Goal: Task Accomplishment & Management: Complete application form

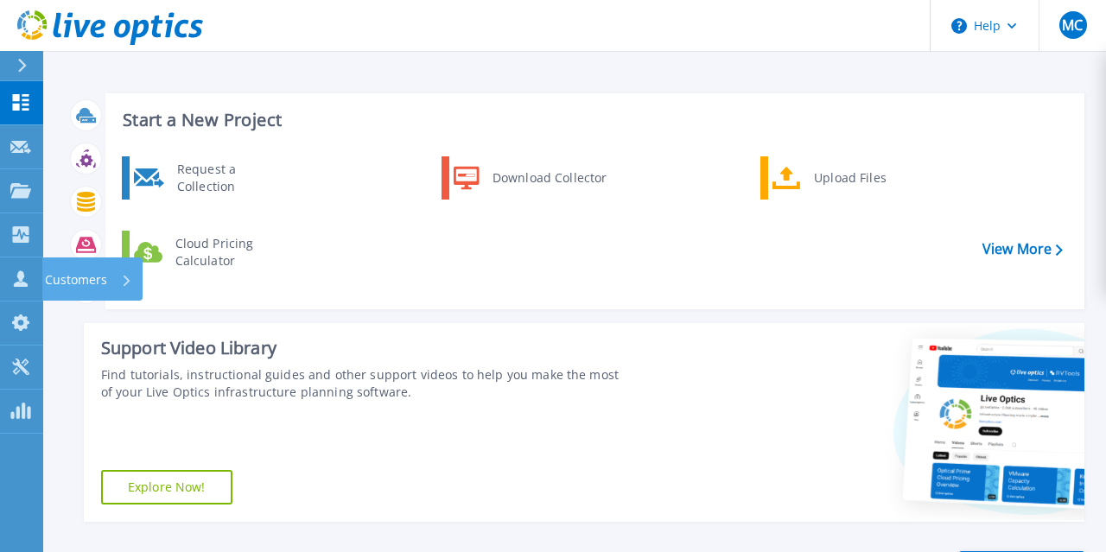
click at [85, 276] on p "Customers" at bounding box center [76, 280] width 62 height 45
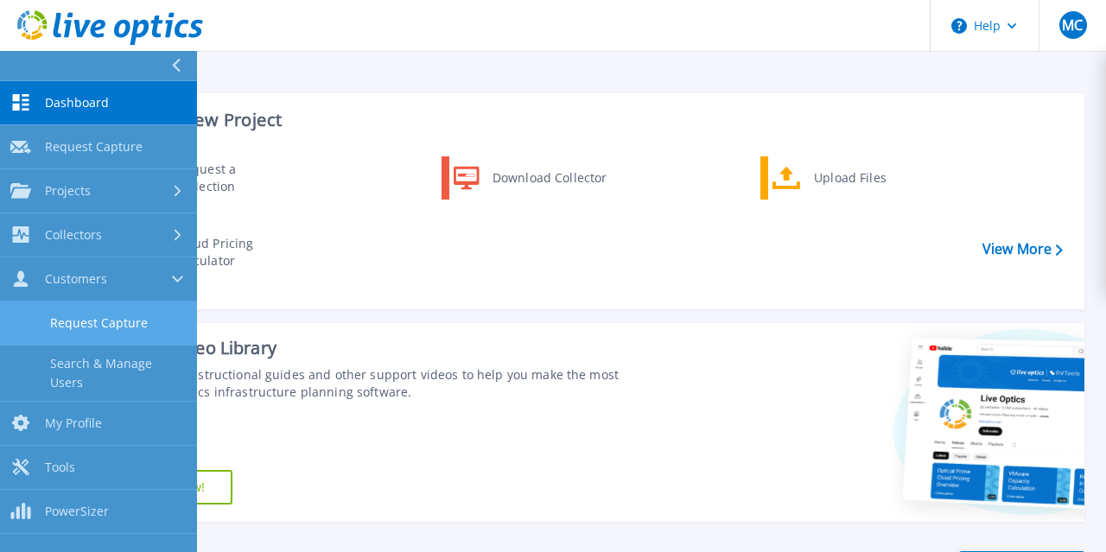
click at [90, 319] on link "Request Capture" at bounding box center [98, 324] width 197 height 44
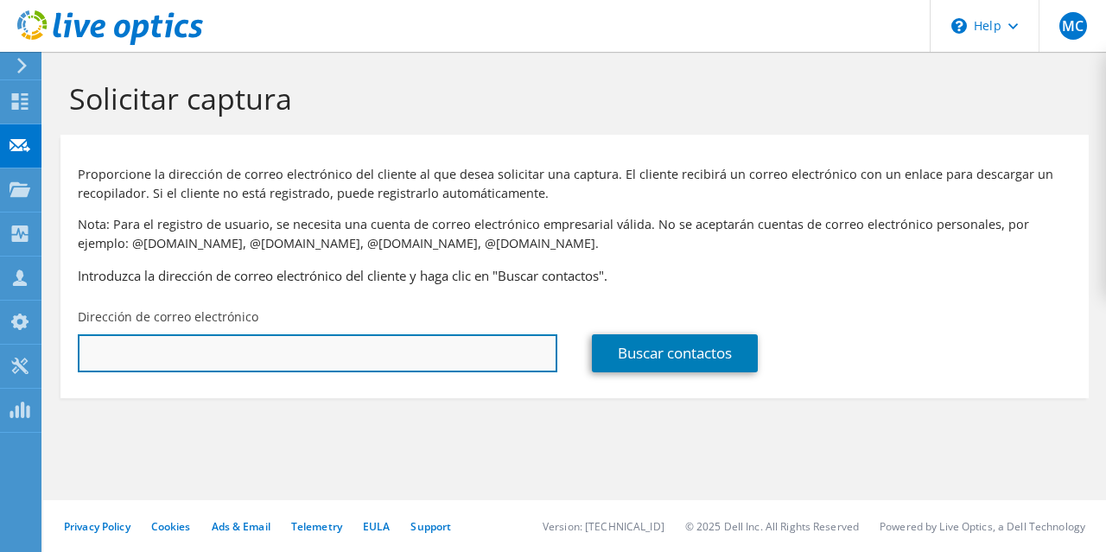
click at [232, 361] on input "text" at bounding box center [318, 354] width 480 height 38
click at [198, 357] on input "text" at bounding box center [318, 354] width 480 height 38
click at [371, 351] on input "adis.melendez@idecom.com.sv" at bounding box center [318, 354] width 480 height 38
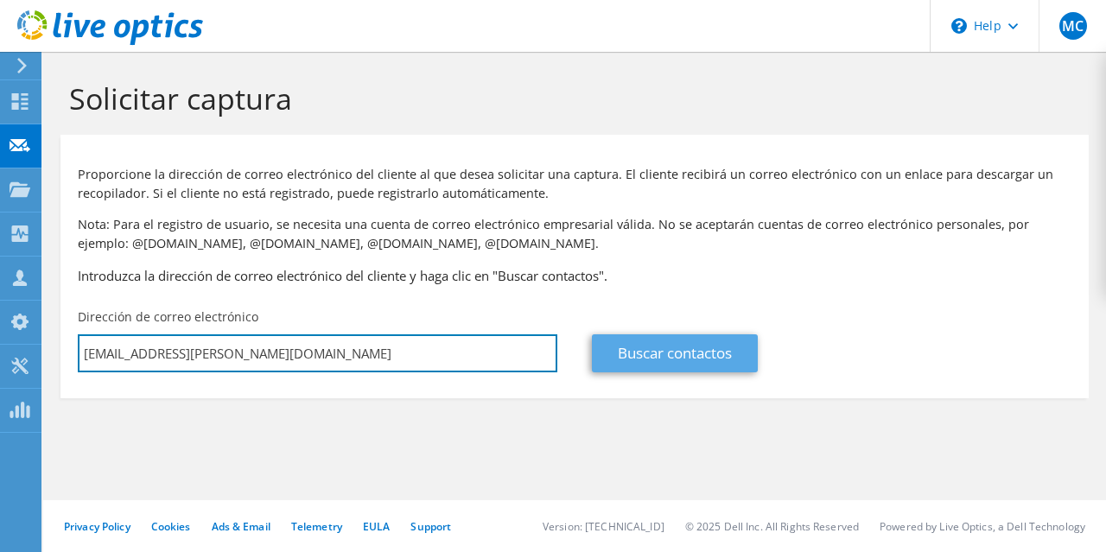
type input "adis.melendez@idecom.com.sv"
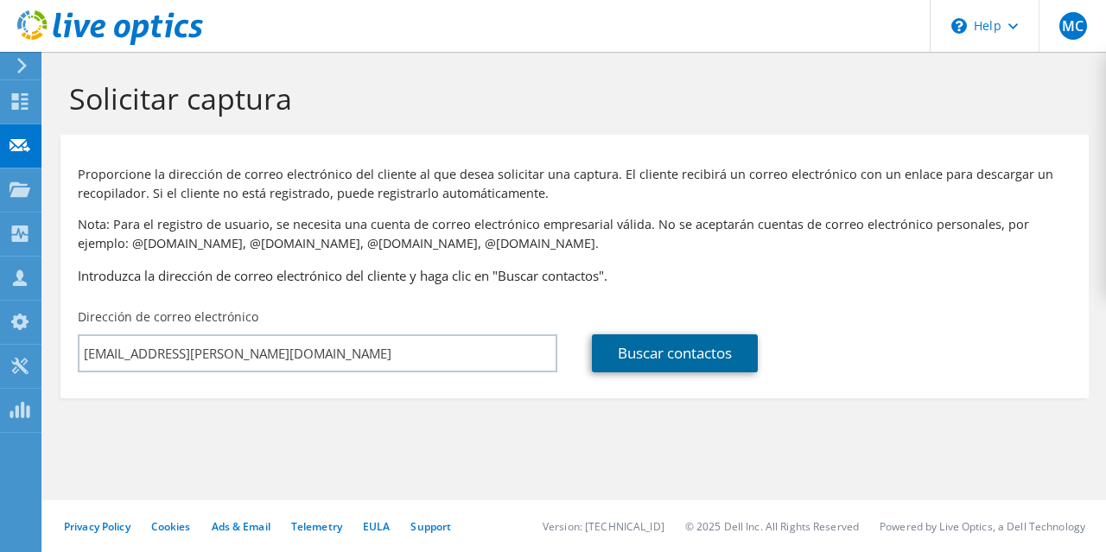
click at [663, 356] on link "Buscar contactos" at bounding box center [675, 354] width 166 height 38
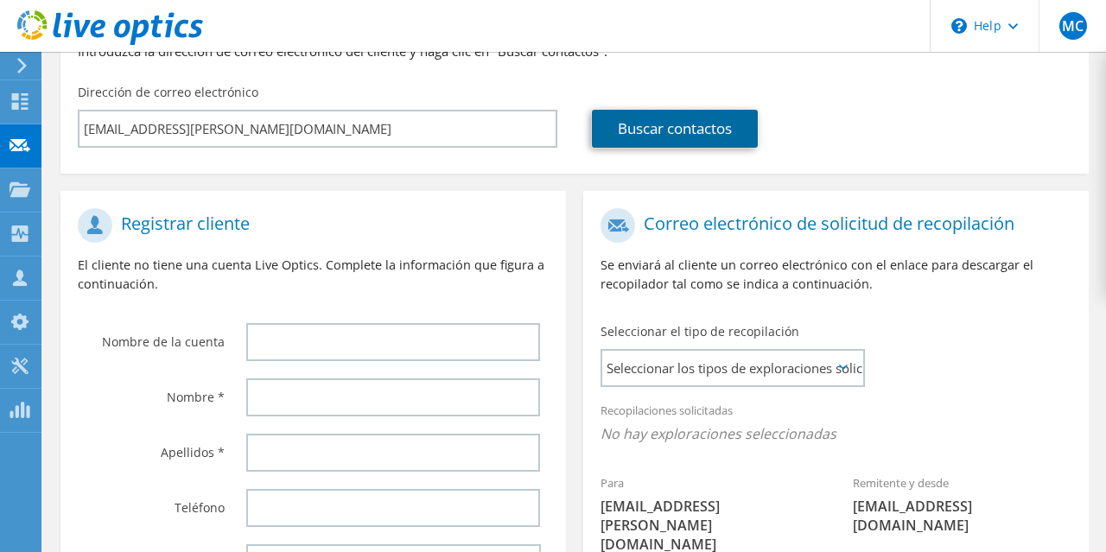
scroll to position [270, 0]
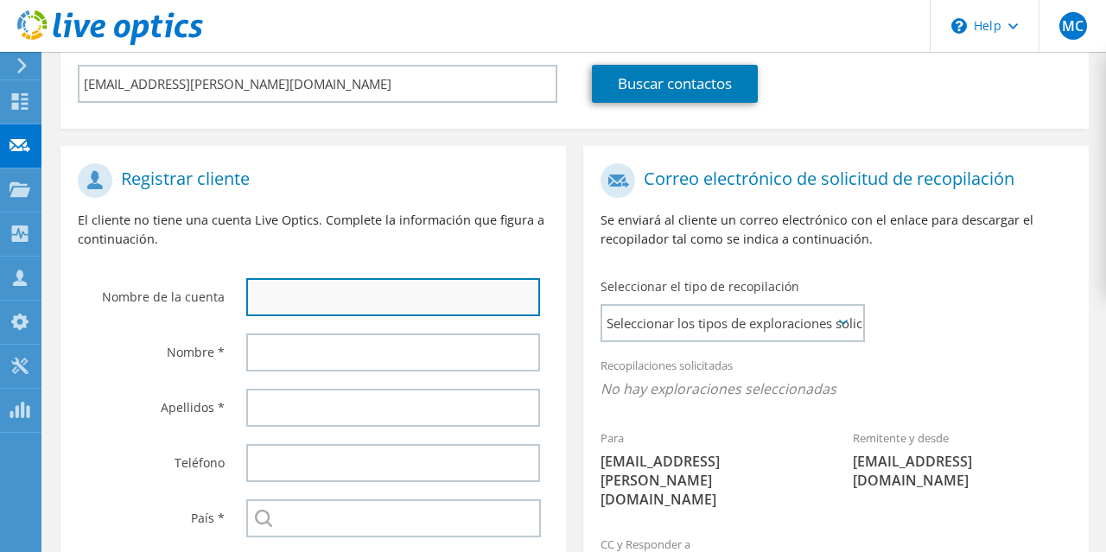
click at [323, 307] on input "text" at bounding box center [393, 297] width 294 height 38
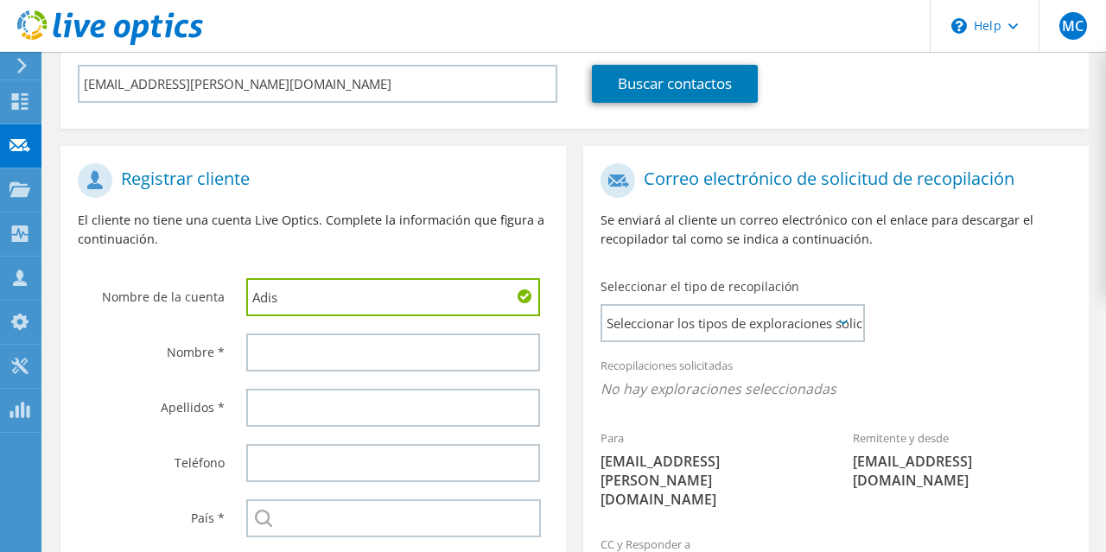
type input "Adis"
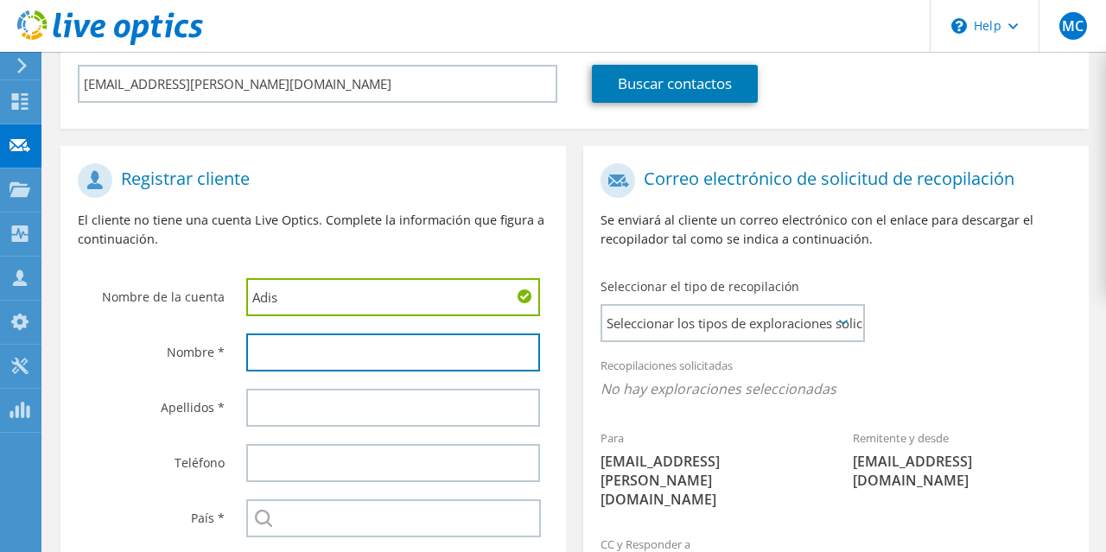
type input "M"
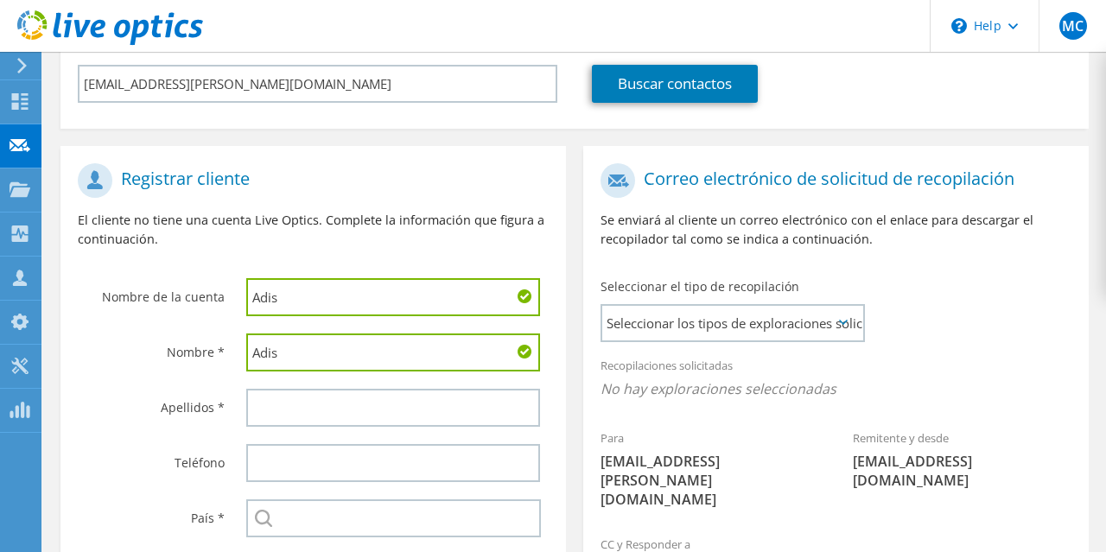
type input "Adis"
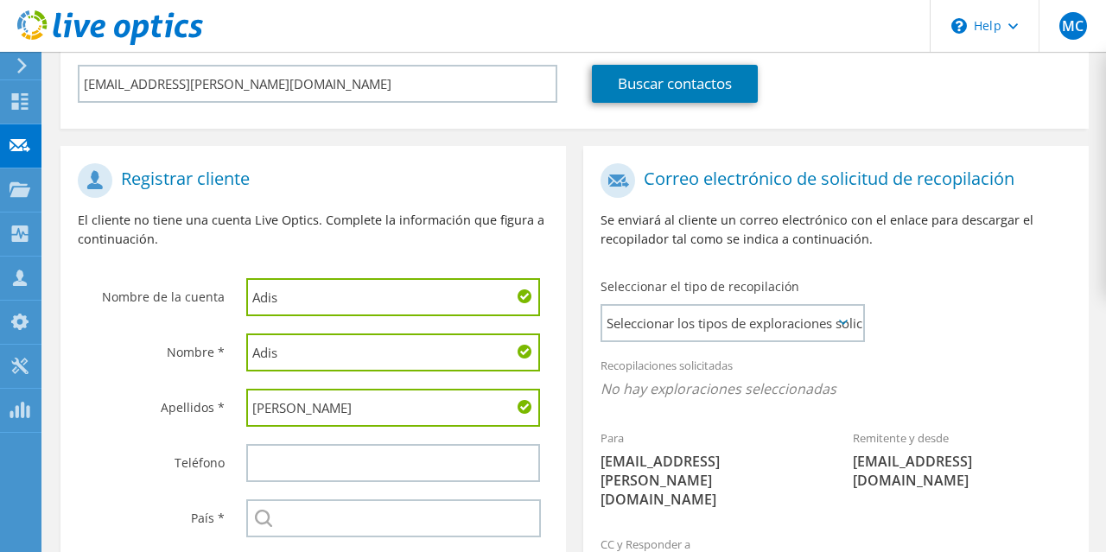
type input "Melendez"
drag, startPoint x: 291, startPoint y: 295, endPoint x: 0, endPoint y: 288, distance: 291.4
click at [246, 288] on input "Adis" at bounding box center [393, 297] width 294 height 38
type input "Idecom"
click at [564, 468] on div at bounding box center [397, 463] width 337 height 55
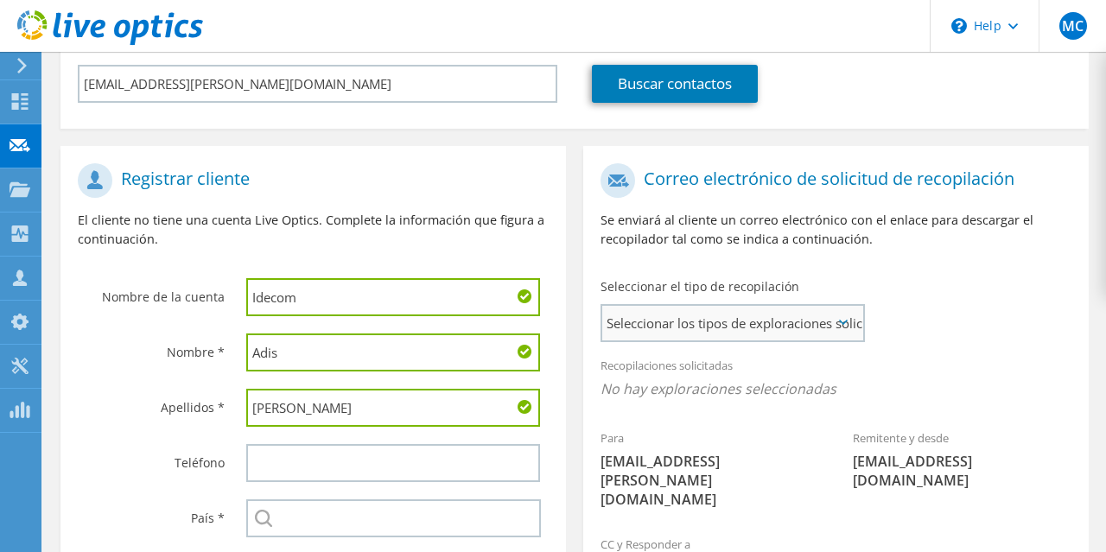
click at [668, 322] on span "Seleccionar los tipos de exploraciones solicitados" at bounding box center [732, 323] width 260 height 35
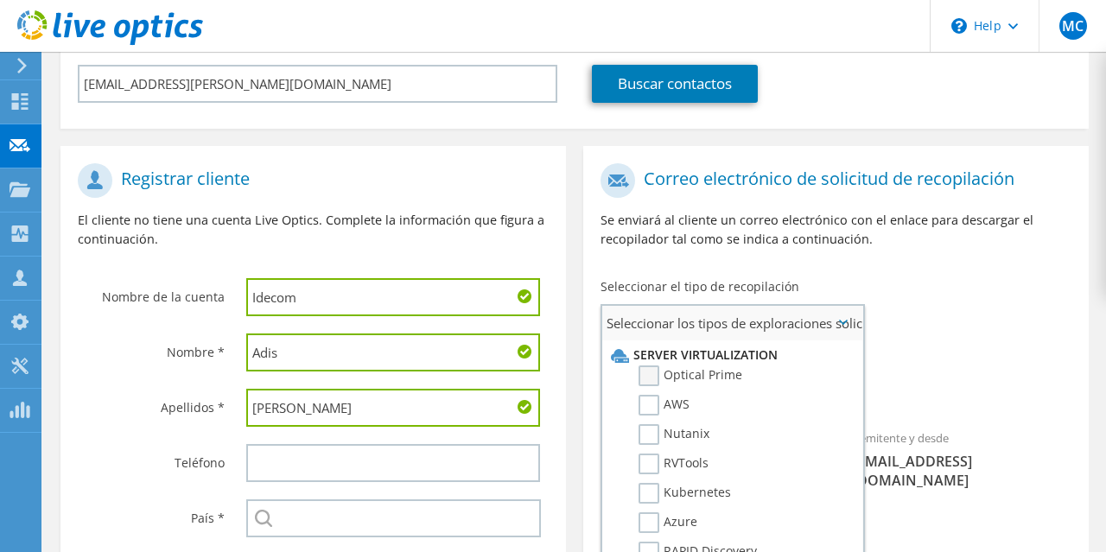
click at [653, 379] on label "Optical Prime" at bounding box center [691, 376] width 104 height 21
click at [0, 0] on input "Optical Prime" at bounding box center [0, 0] width 0 height 0
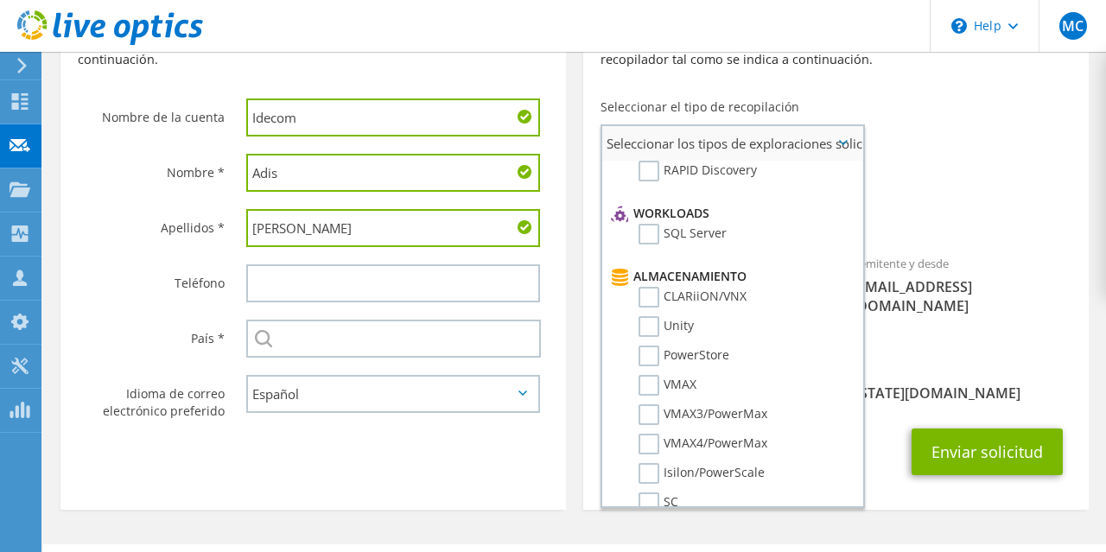
scroll to position [0, 0]
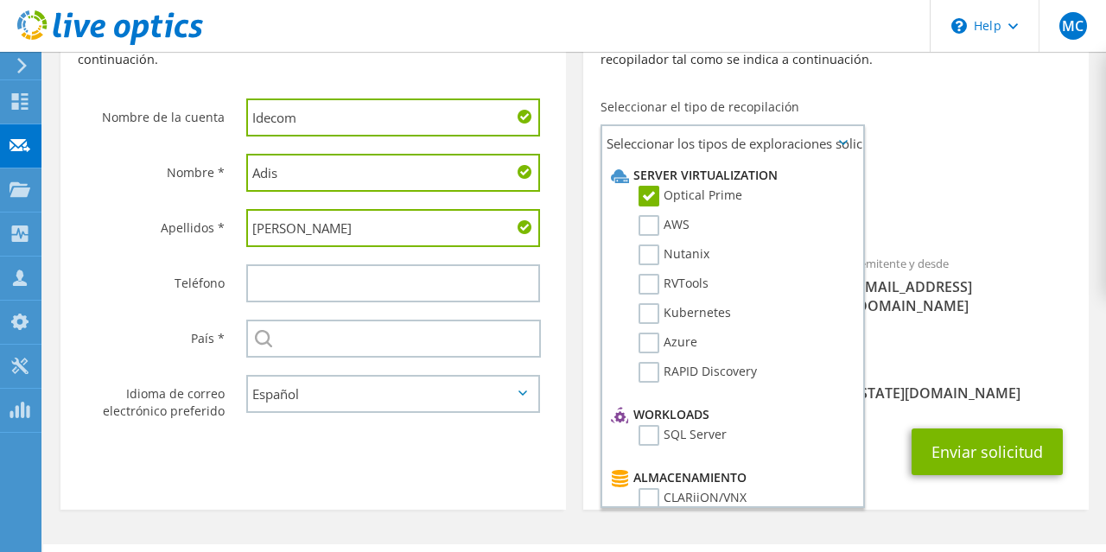
click at [938, 205] on span "Optical Prime" at bounding box center [836, 214] width 471 height 29
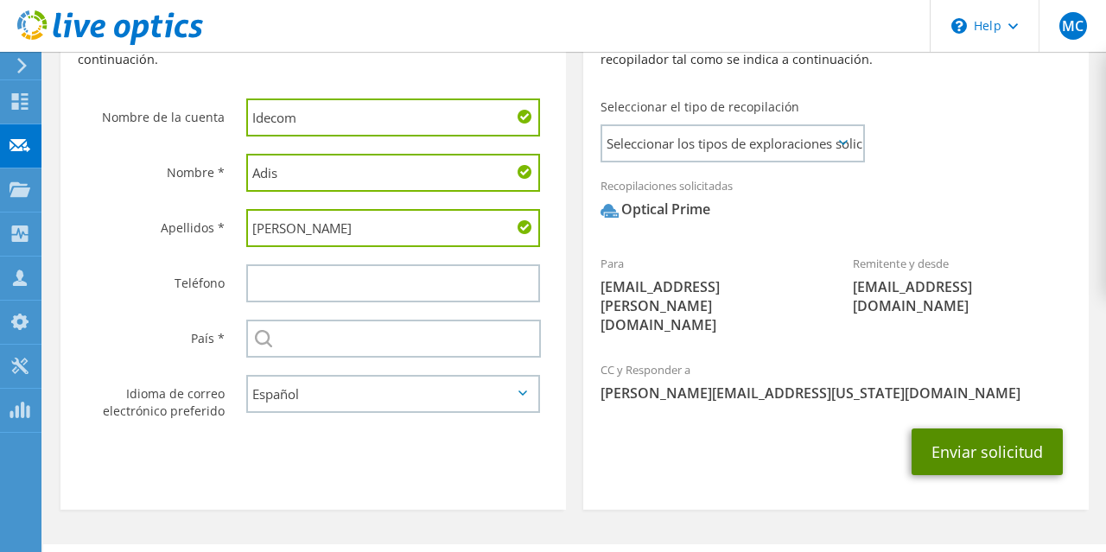
click at [985, 429] on button "Enviar solicitud" at bounding box center [987, 452] width 151 height 47
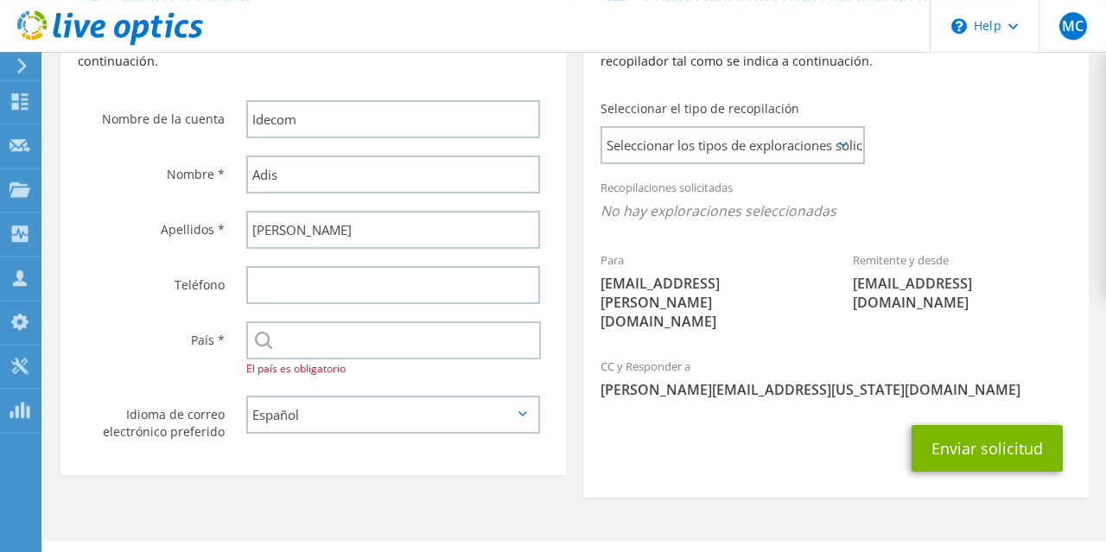
scroll to position [449, 0]
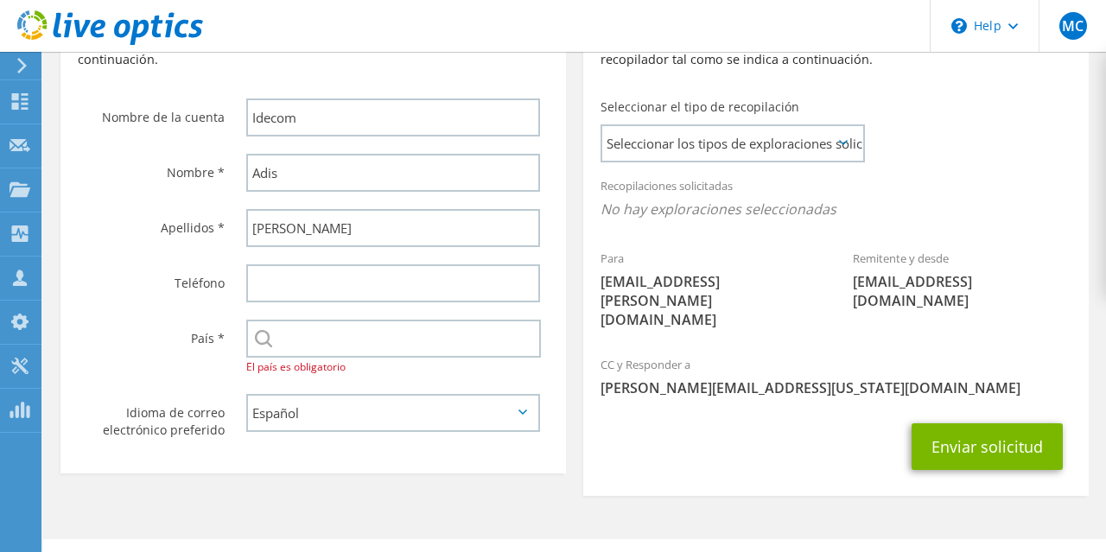
click at [699, 125] on div "Seleccionar el tipo de recopilación Seleccionar los tipos de exploraciones soli…" at bounding box center [731, 129] width 260 height 61
click at [689, 139] on span "Seleccionar los tipos de exploraciones solicitados" at bounding box center [732, 143] width 260 height 35
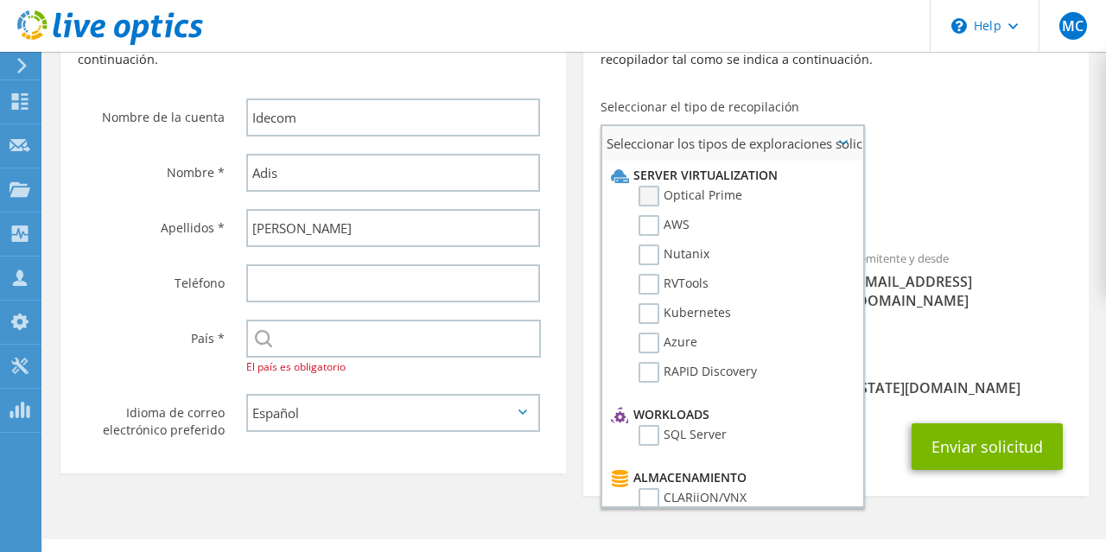
click at [650, 203] on label "Optical Prime" at bounding box center [691, 196] width 104 height 21
click at [0, 0] on input "Optical Prime" at bounding box center [0, 0] width 0 height 0
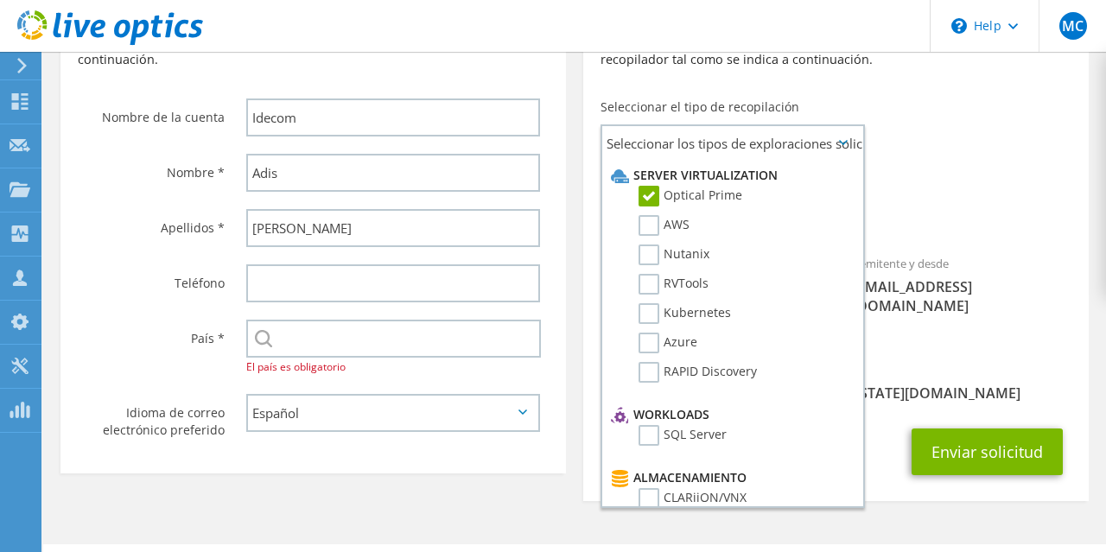
click at [934, 206] on span "Optical Prime" at bounding box center [836, 214] width 471 height 29
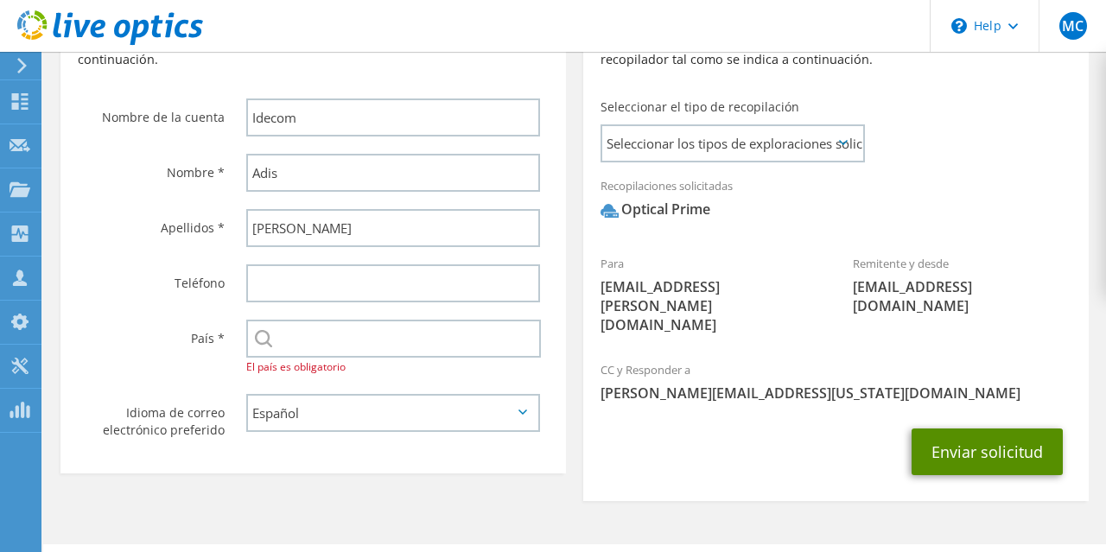
click at [972, 429] on button "Enviar solicitud" at bounding box center [987, 452] width 151 height 47
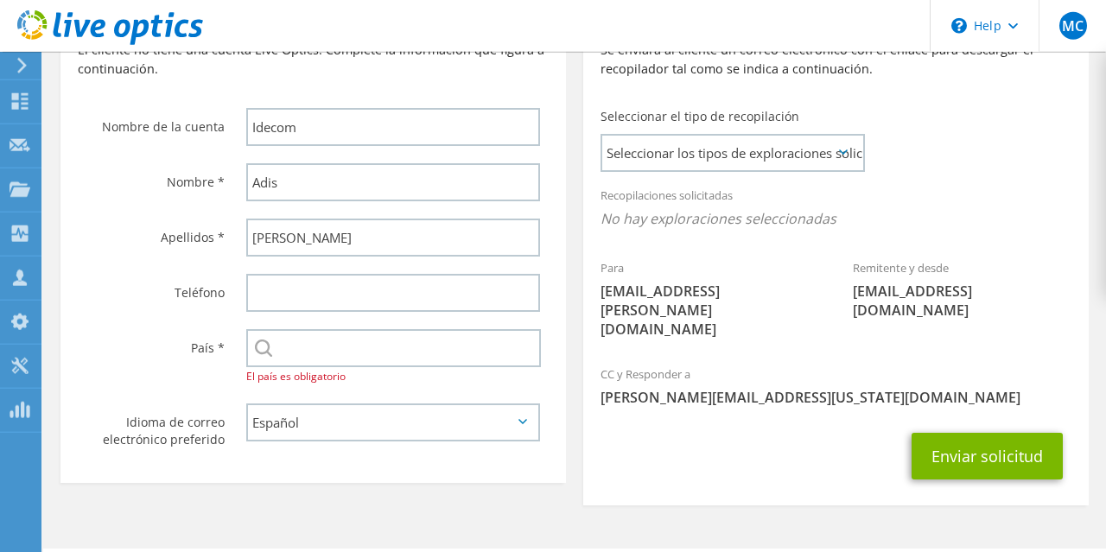
scroll to position [449, 0]
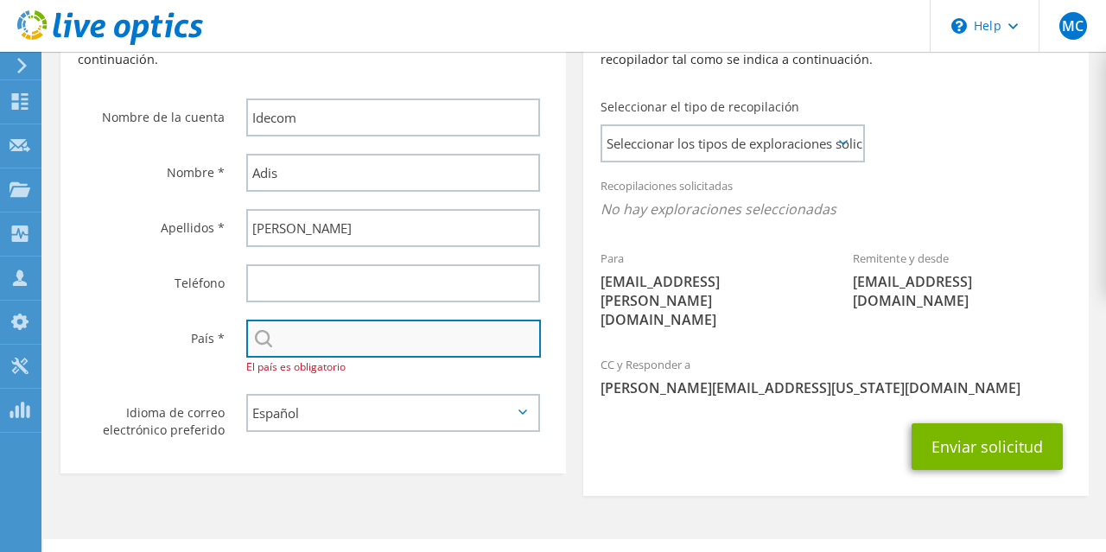
click at [321, 345] on input "text" at bounding box center [393, 339] width 295 height 38
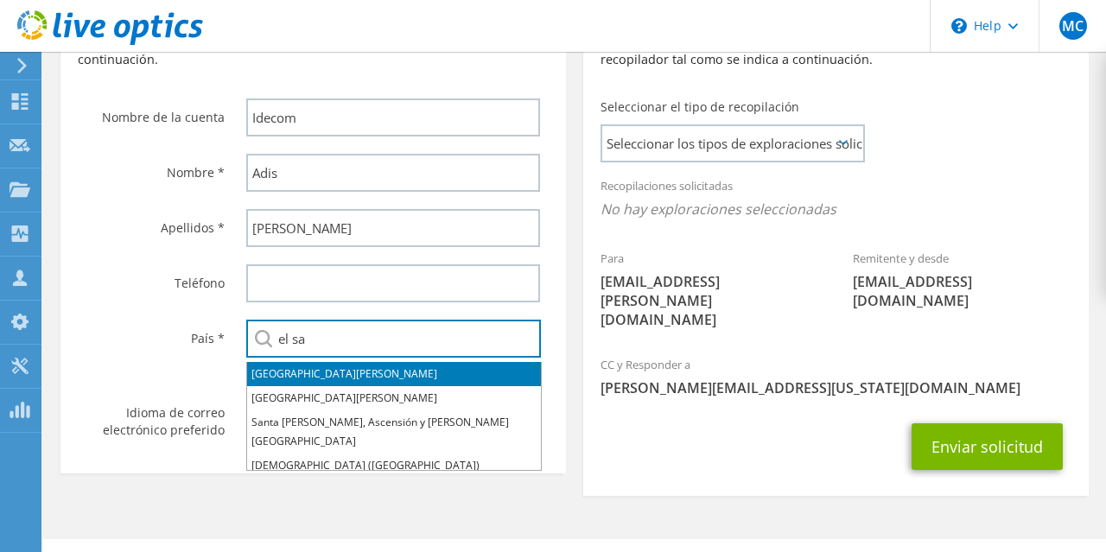
click at [275, 373] on li "El Salvador" at bounding box center [394, 374] width 294 height 24
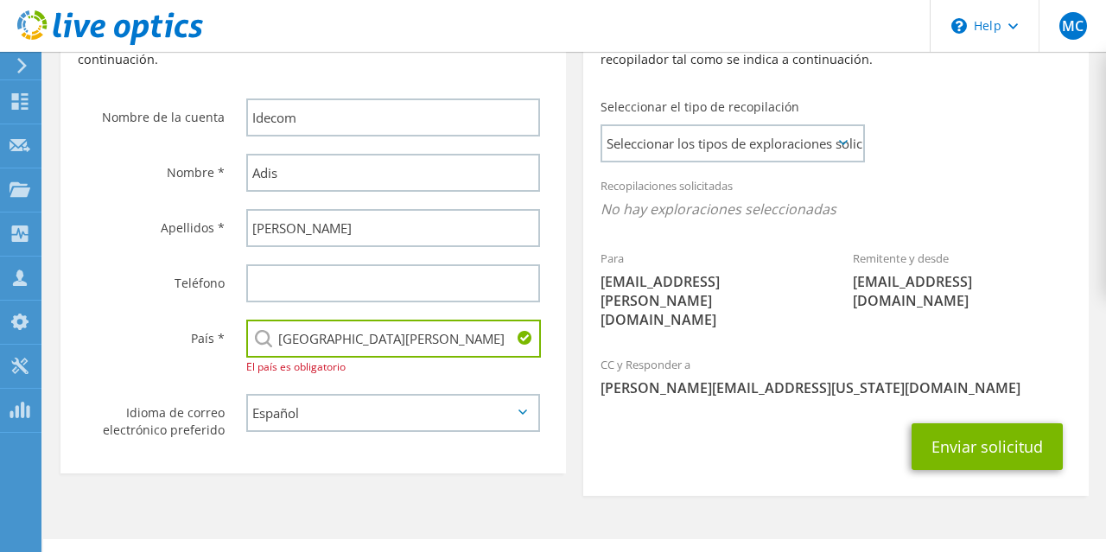
type input "El Salvador"
click at [570, 371] on div "Registrar cliente El cliente no tiene una cuenta Live Optics. Complete la infor…" at bounding box center [313, 224] width 523 height 516
click at [723, 149] on span "Seleccionar los tipos de exploraciones solicitados" at bounding box center [732, 143] width 260 height 35
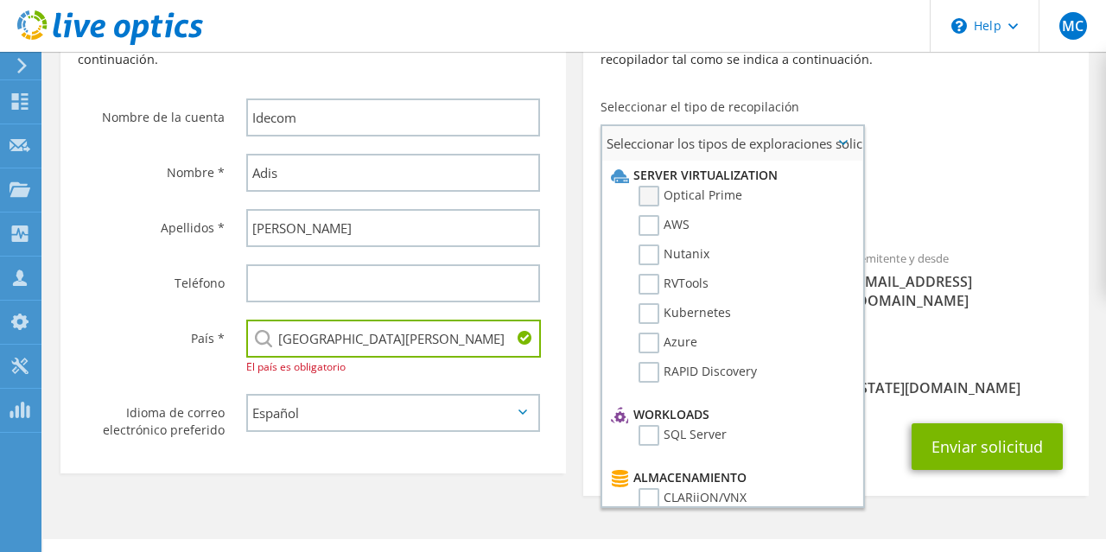
click at [654, 189] on label "Optical Prime" at bounding box center [691, 196] width 104 height 21
click at [0, 0] on input "Optical Prime" at bounding box center [0, 0] width 0 height 0
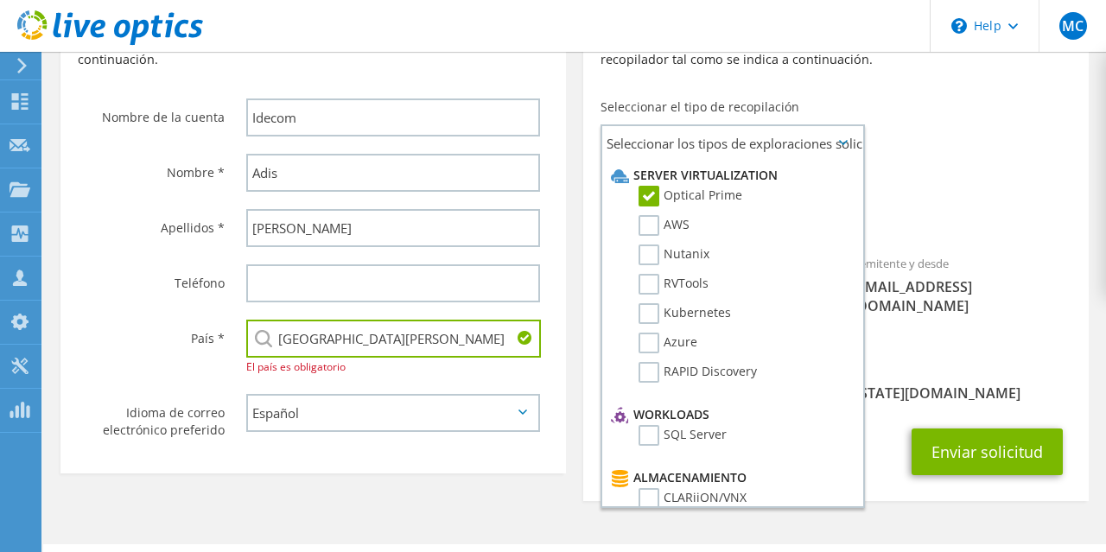
click at [890, 384] on span "[PERSON_NAME][EMAIL_ADDRESS][US_STATE][DOMAIN_NAME]" at bounding box center [836, 393] width 471 height 19
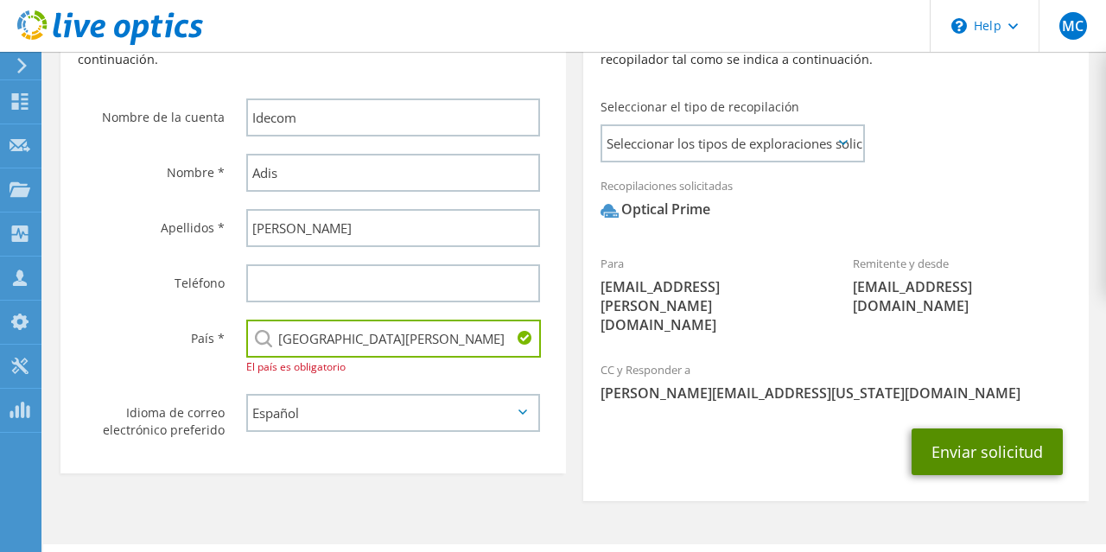
click at [965, 429] on button "Enviar solicitud" at bounding box center [987, 452] width 151 height 47
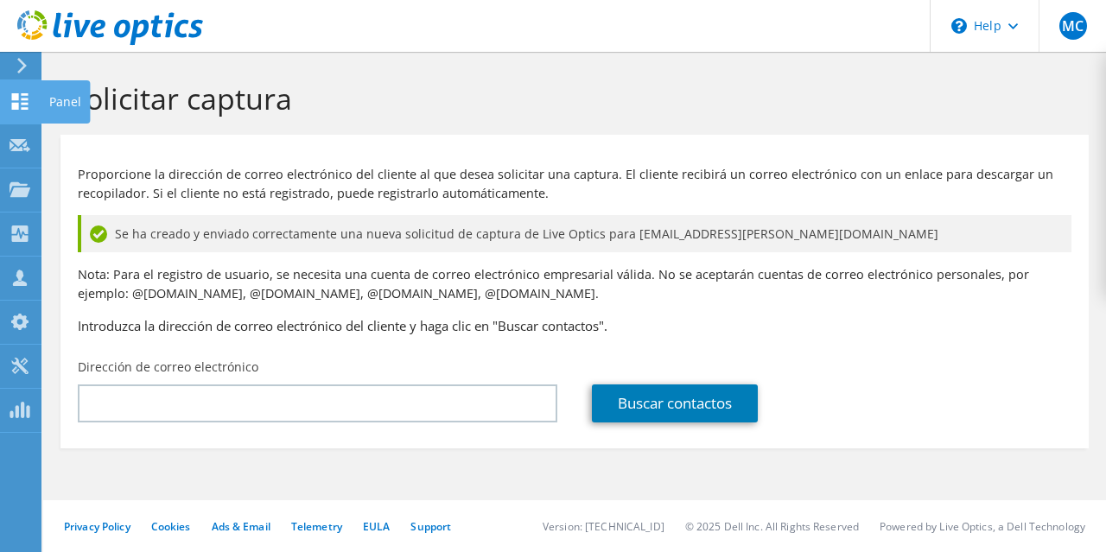
click at [20, 101] on icon at bounding box center [20, 101] width 21 height 16
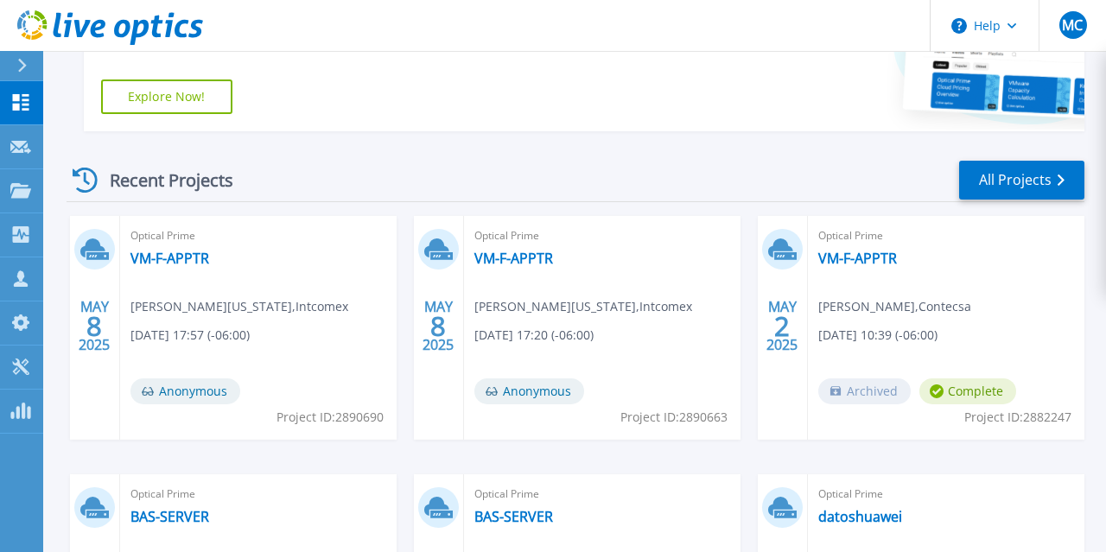
scroll to position [449, 0]
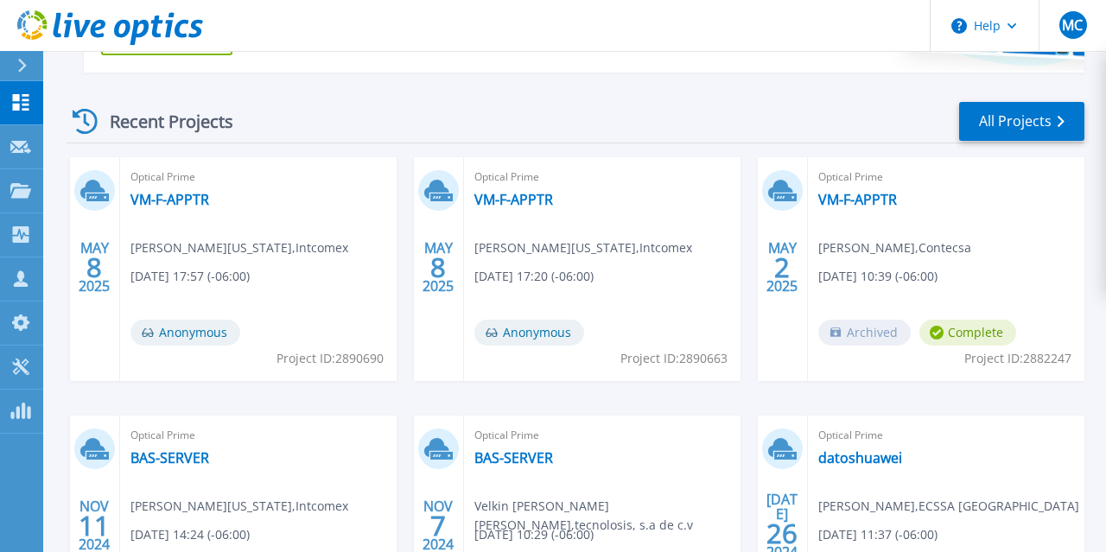
click at [329, 114] on div "Recent Projects All Projects" at bounding box center [576, 121] width 1018 height 43
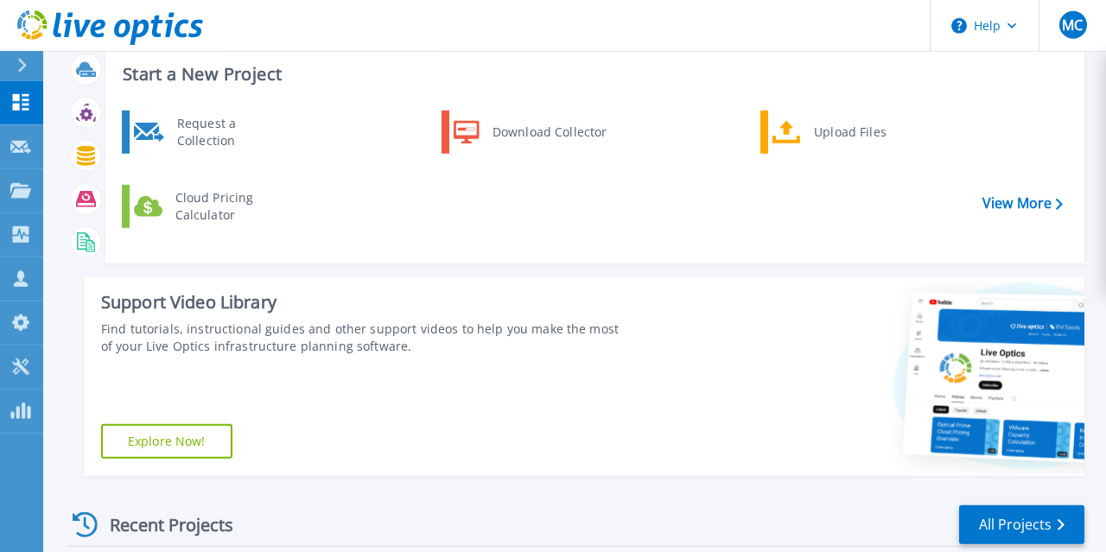
scroll to position [0, 0]
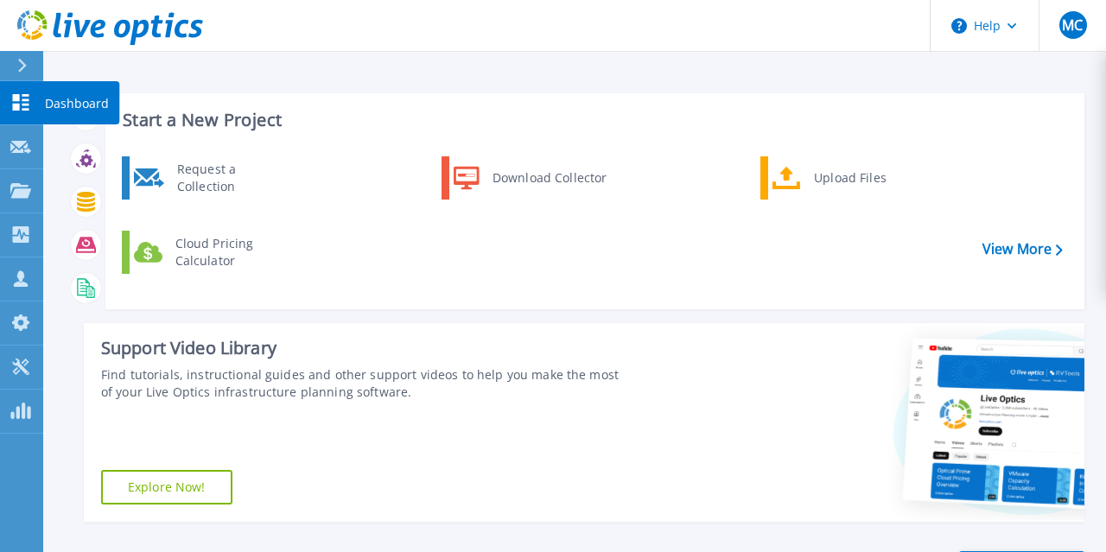
click at [22, 103] on icon at bounding box center [20, 102] width 21 height 16
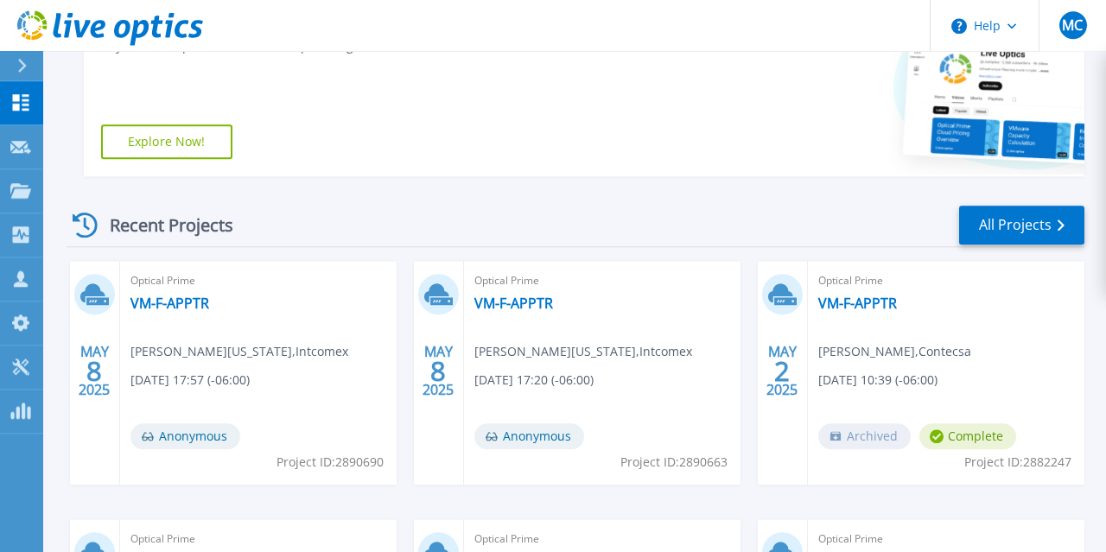
scroll to position [360, 0]
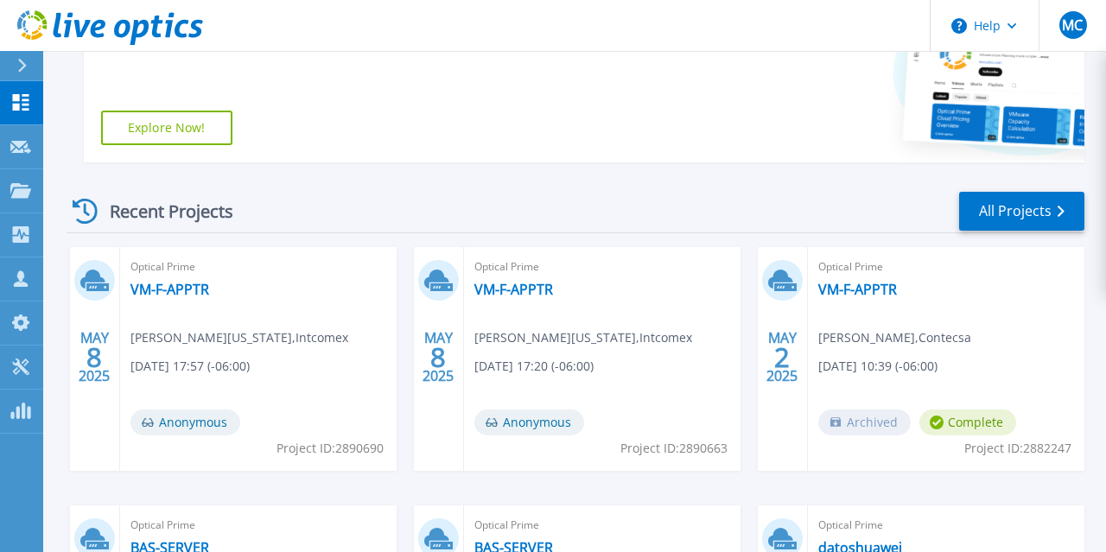
click at [88, 213] on icon at bounding box center [85, 211] width 25 height 25
click at [68, 105] on p "Dashboard" at bounding box center [77, 103] width 64 height 45
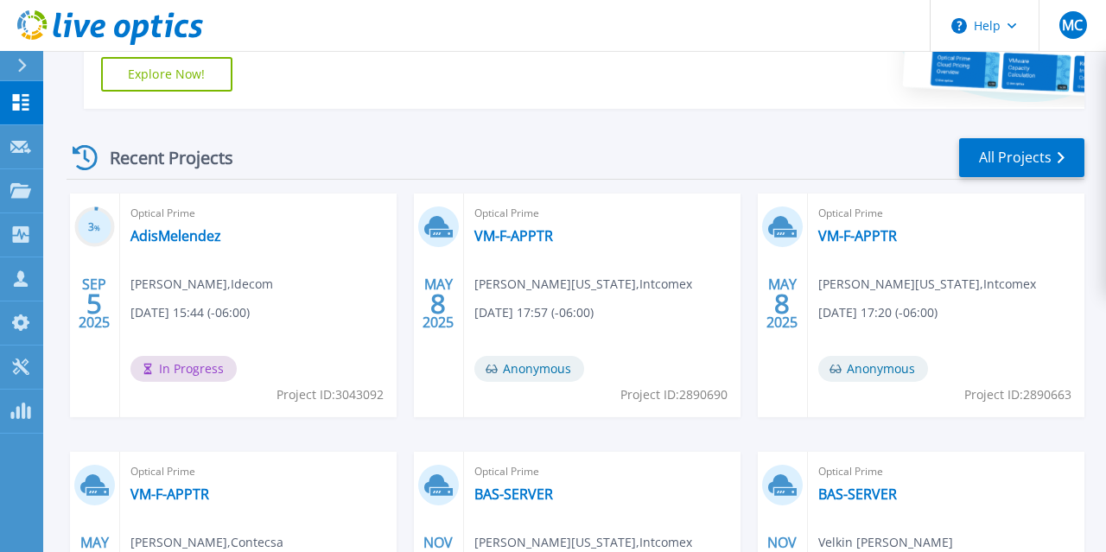
scroll to position [449, 0]
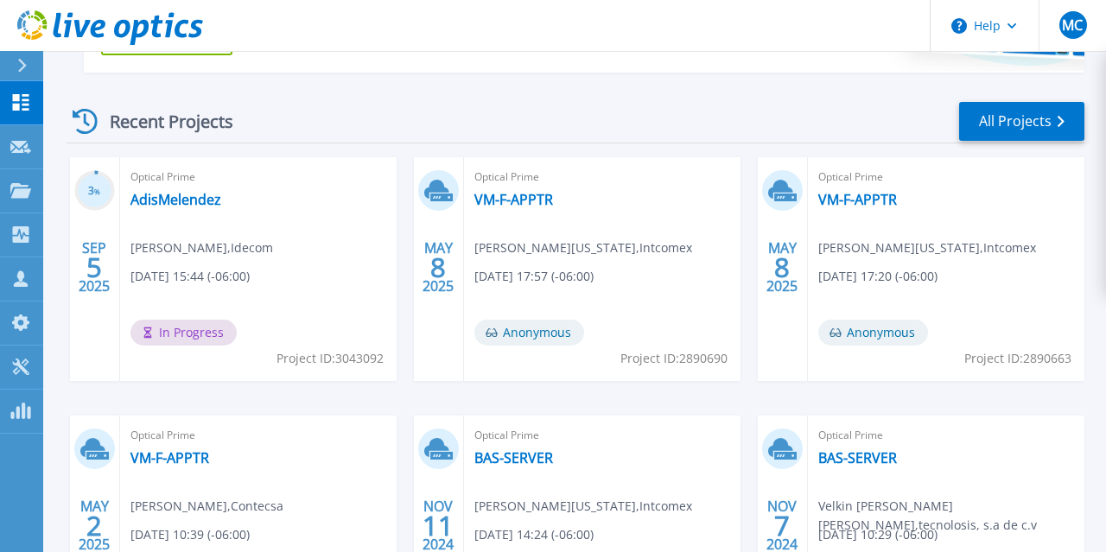
click at [87, 118] on icon at bounding box center [85, 121] width 25 height 25
click at [76, 101] on p "Dashboard" at bounding box center [77, 103] width 64 height 45
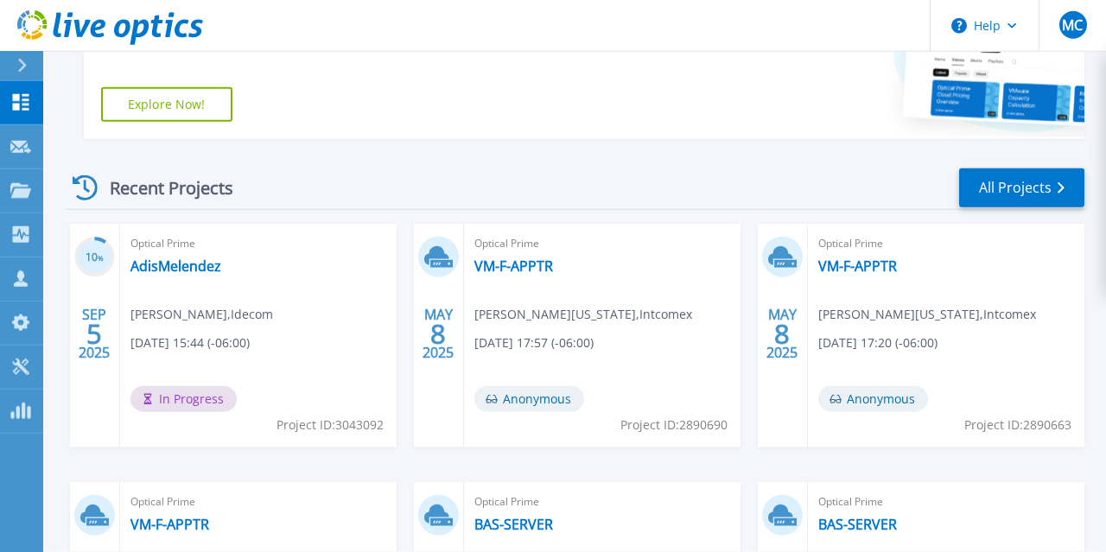
scroll to position [449, 0]
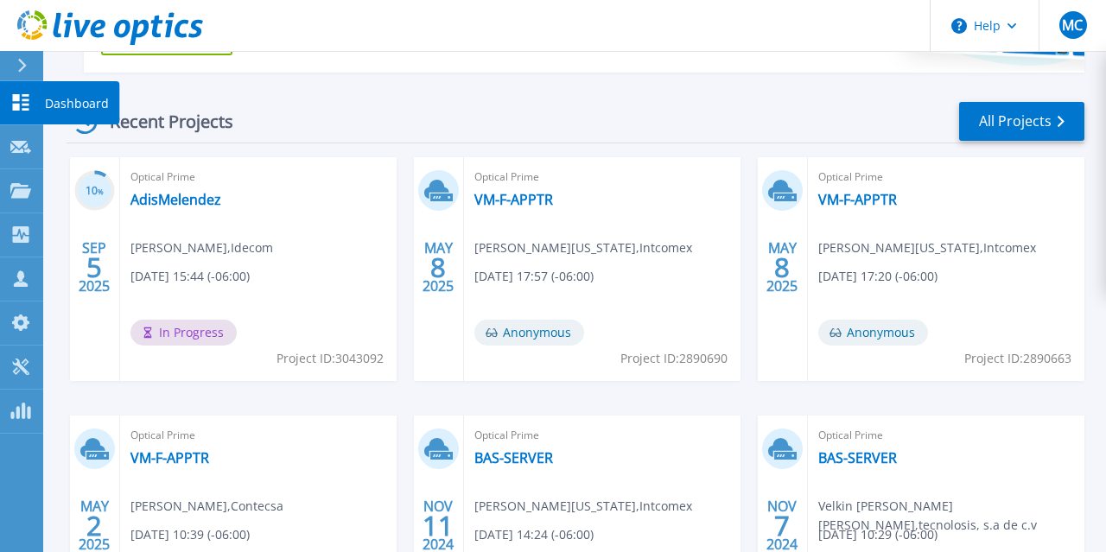
click at [50, 96] on p "Dashboard" at bounding box center [77, 103] width 64 height 45
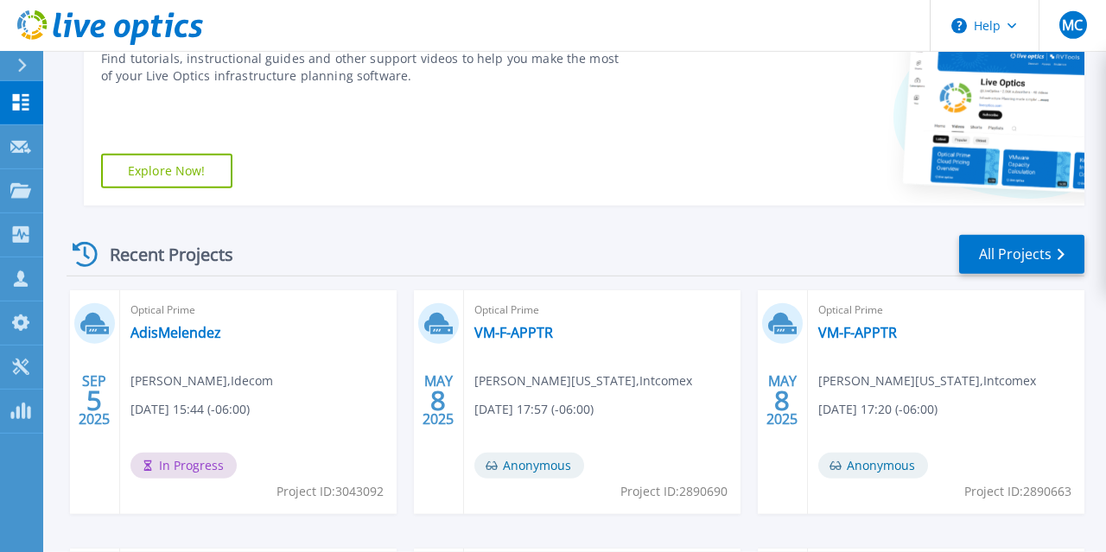
scroll to position [360, 0]
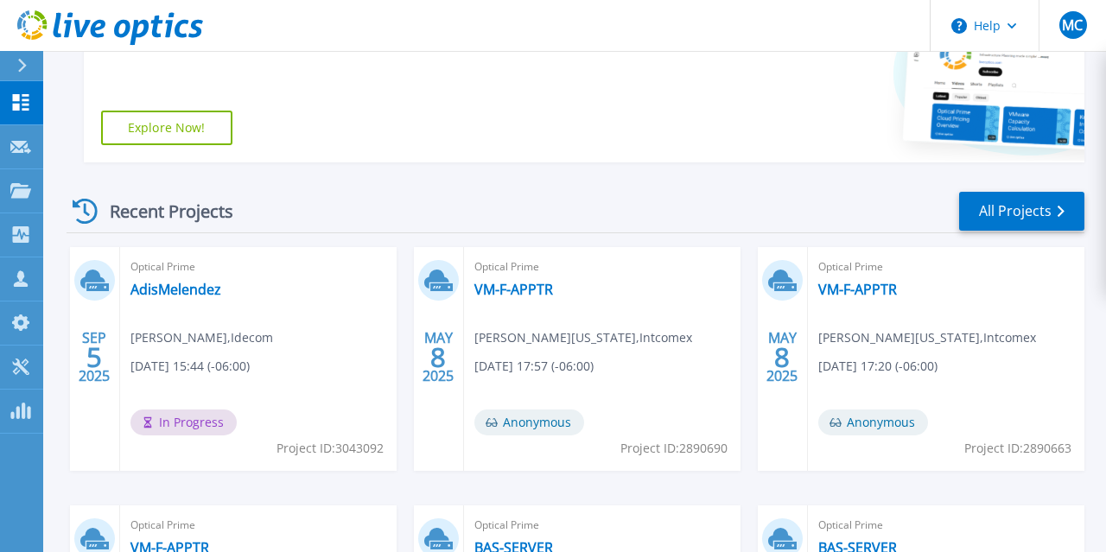
drag, startPoint x: 199, startPoint y: 422, endPoint x: 181, endPoint y: 346, distance: 78.2
click at [199, 419] on span "In Progress" at bounding box center [184, 423] width 106 height 26
click at [179, 291] on link "AdisMelendez" at bounding box center [176, 289] width 91 height 17
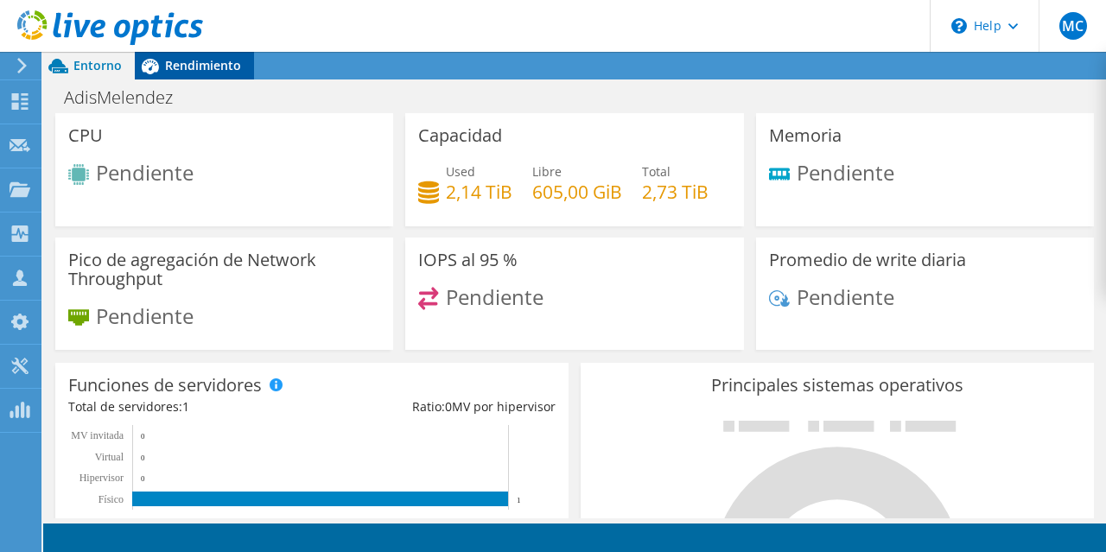
click at [198, 68] on span "Rendimiento" at bounding box center [203, 65] width 76 height 16
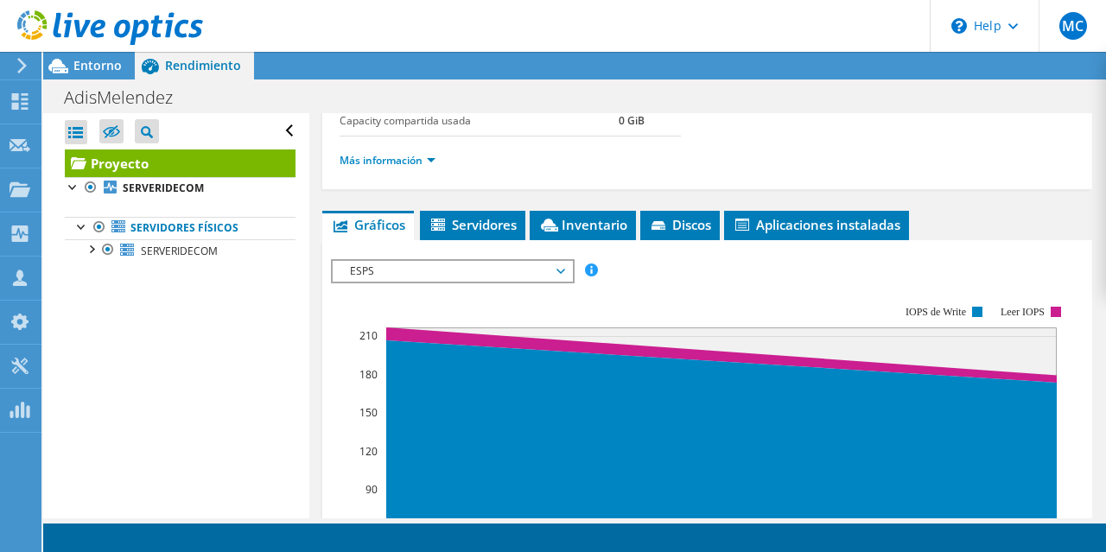
scroll to position [332, 0]
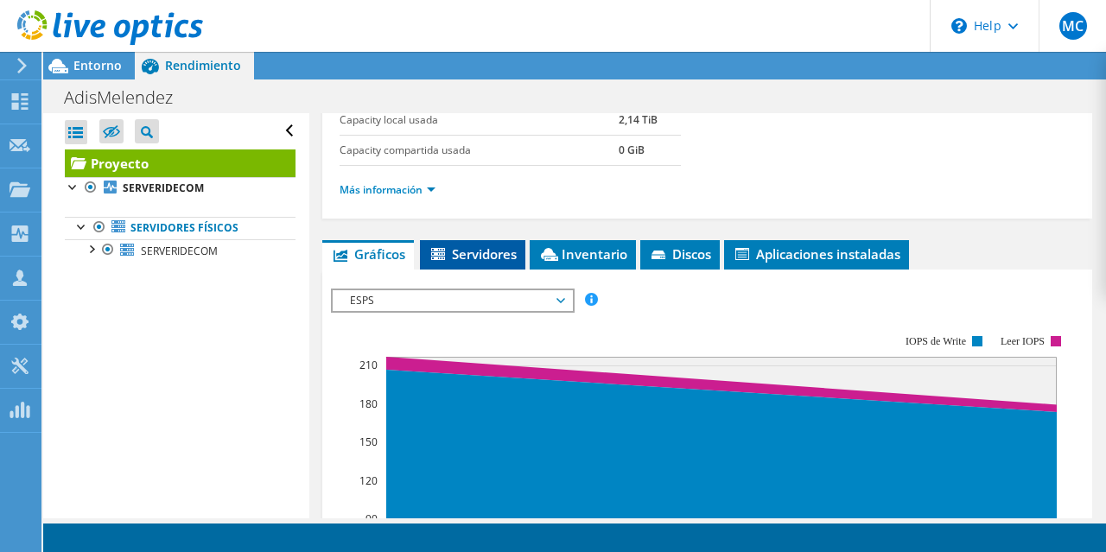
click at [471, 245] on span "Servidores" at bounding box center [473, 253] width 88 height 17
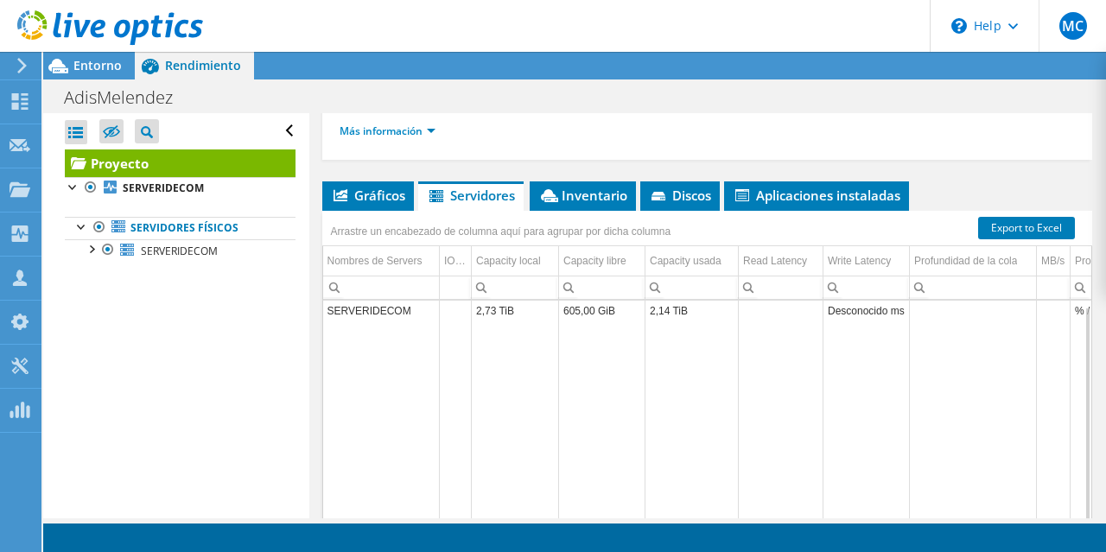
scroll to position [429, 0]
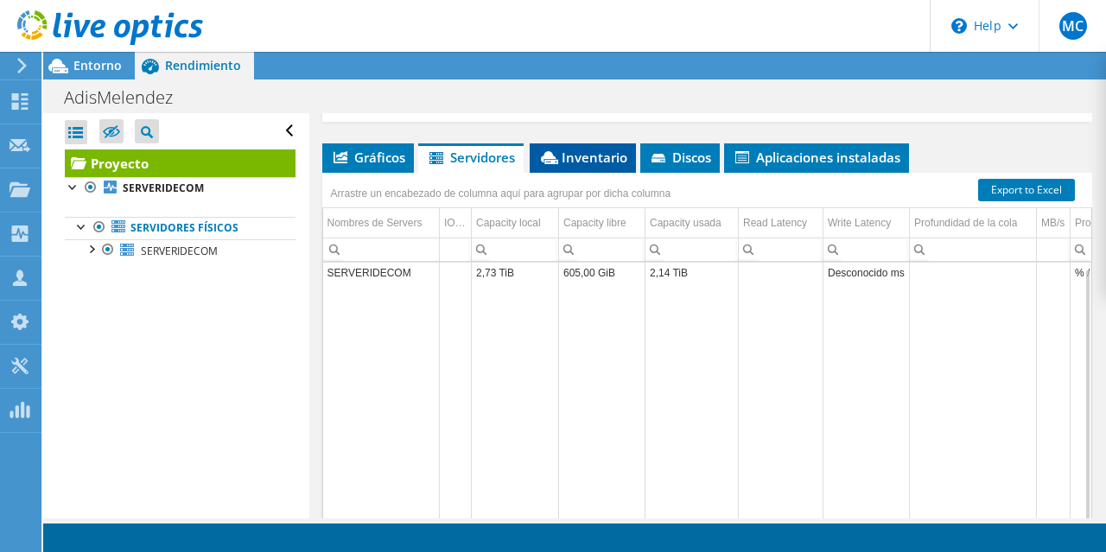
click at [570, 151] on span "Inventario" at bounding box center [582, 157] width 89 height 17
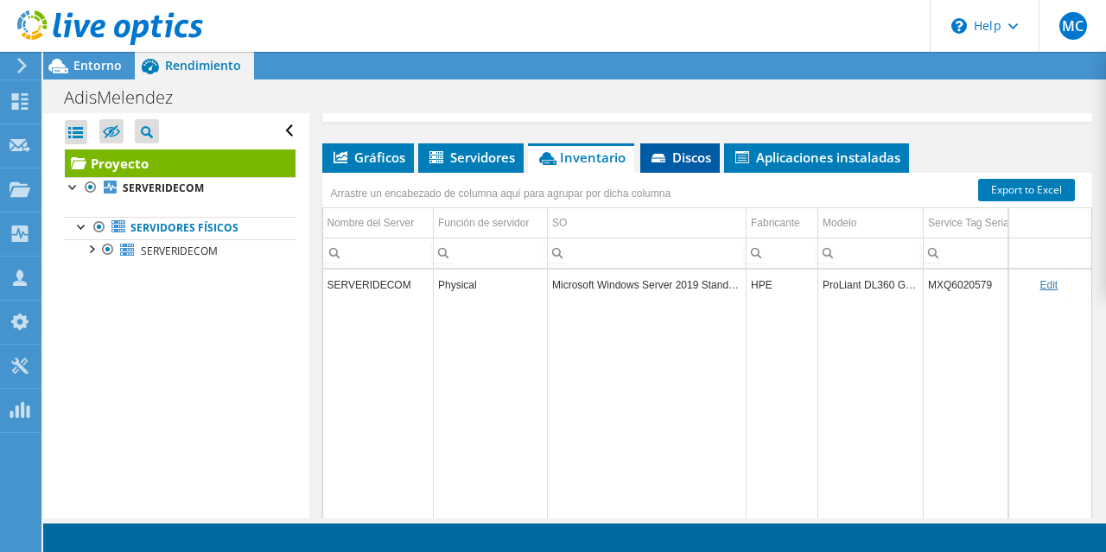
click at [675, 151] on span "Discos" at bounding box center [680, 157] width 62 height 17
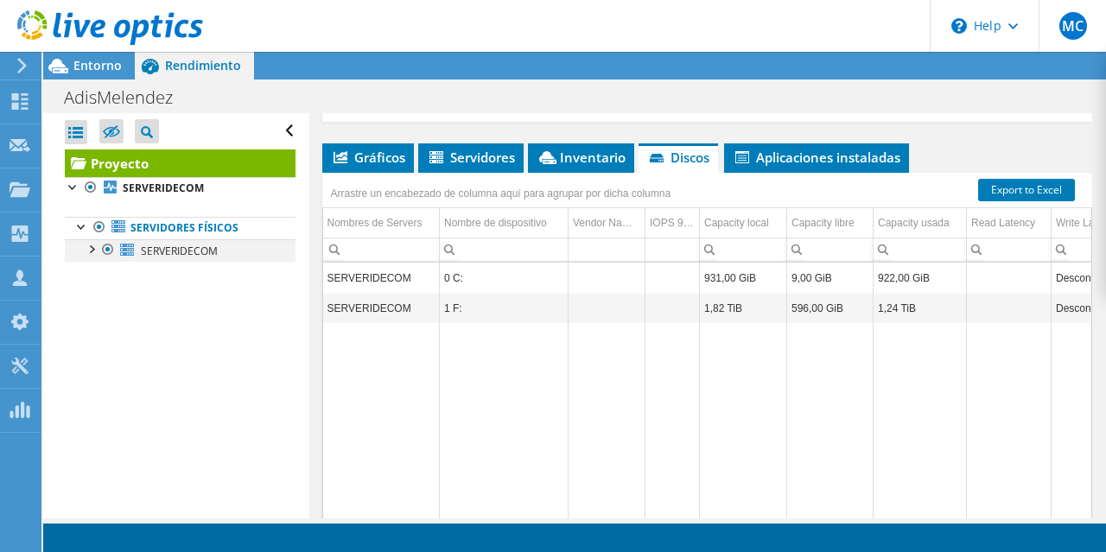
click at [97, 246] on div at bounding box center [90, 247] width 17 height 17
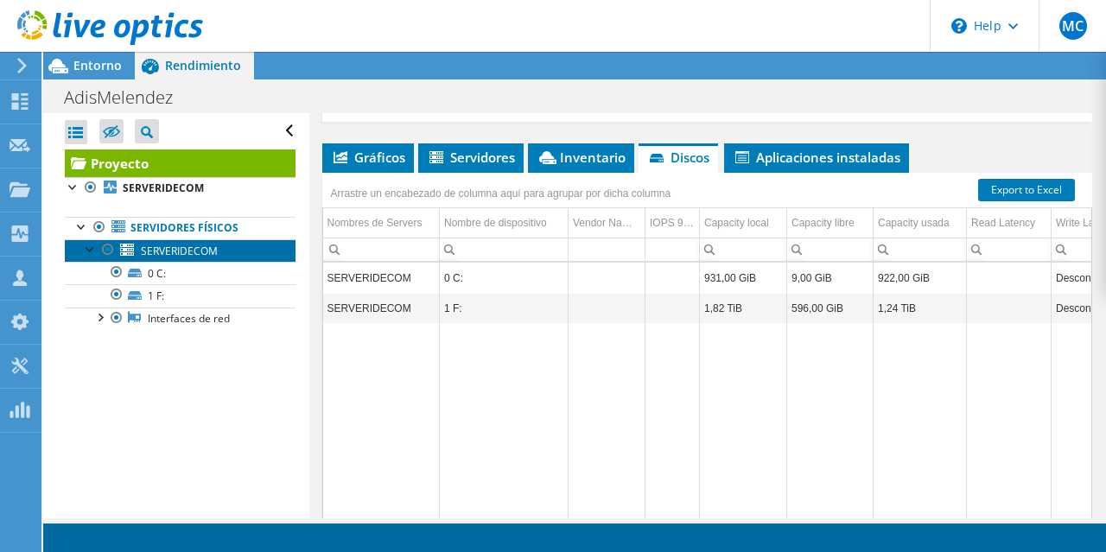
click at [189, 252] on span "SERVERIDECOM" at bounding box center [179, 251] width 77 height 15
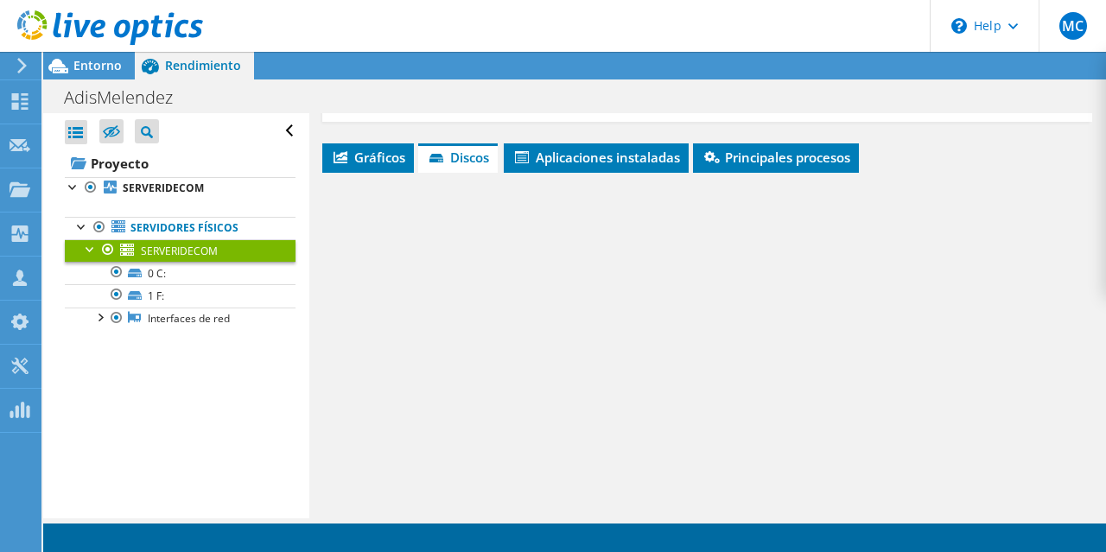
scroll to position [405, 0]
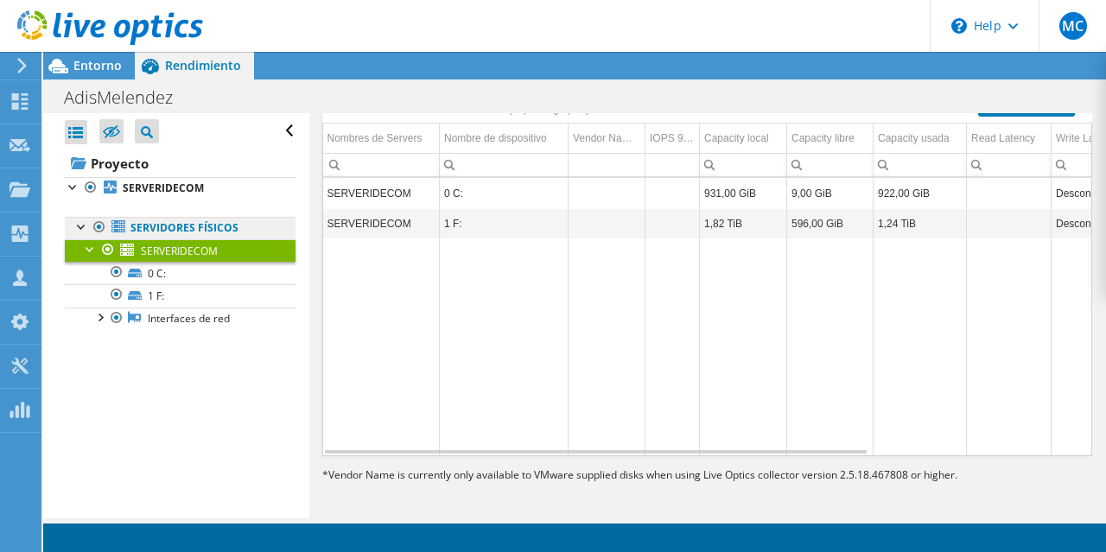
click at [222, 223] on link "Servidores físicos" at bounding box center [180, 228] width 231 height 22
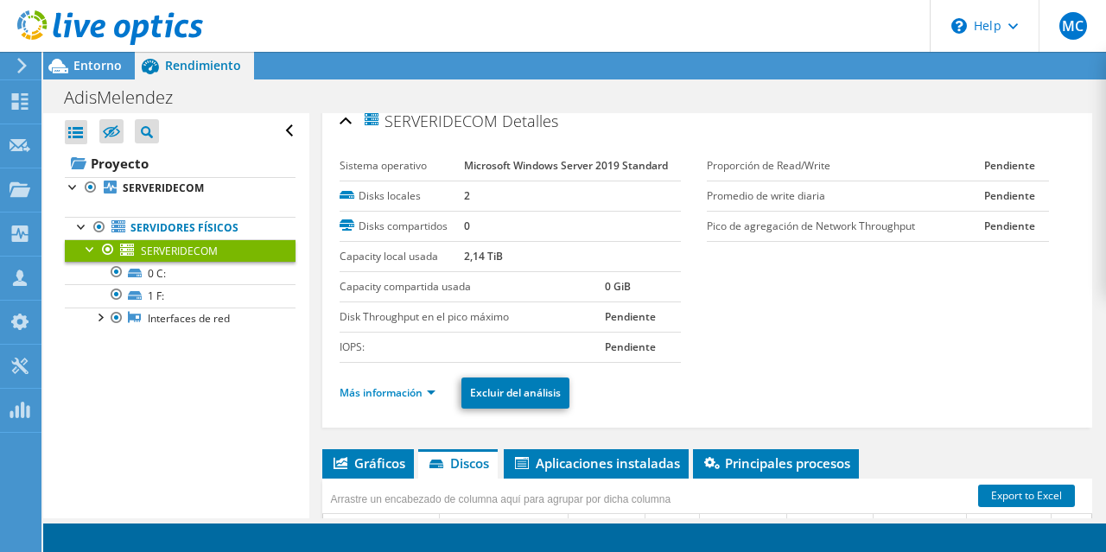
scroll to position [0, 0]
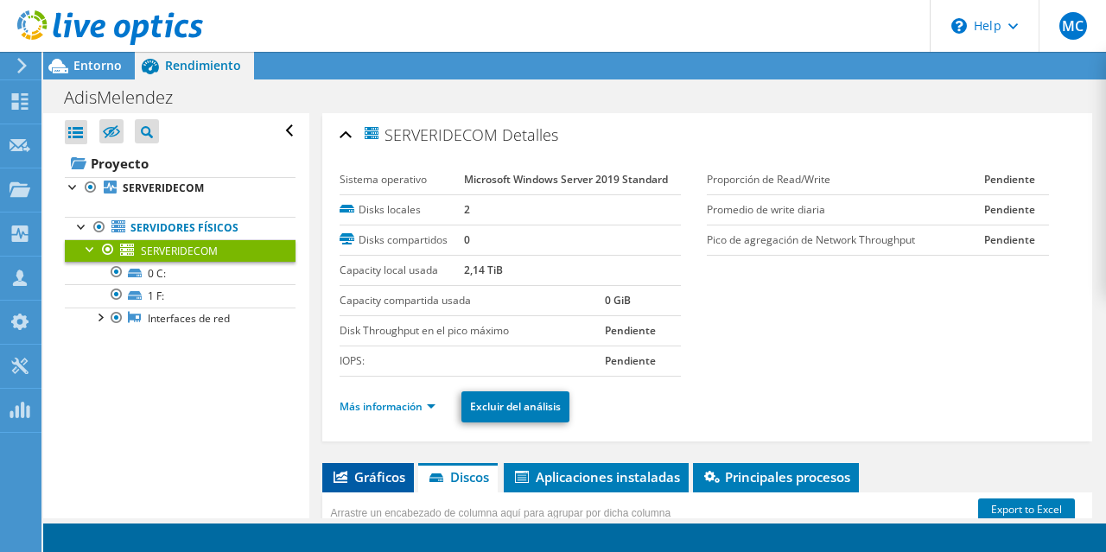
click at [381, 475] on span "Gráficos" at bounding box center [368, 476] width 74 height 17
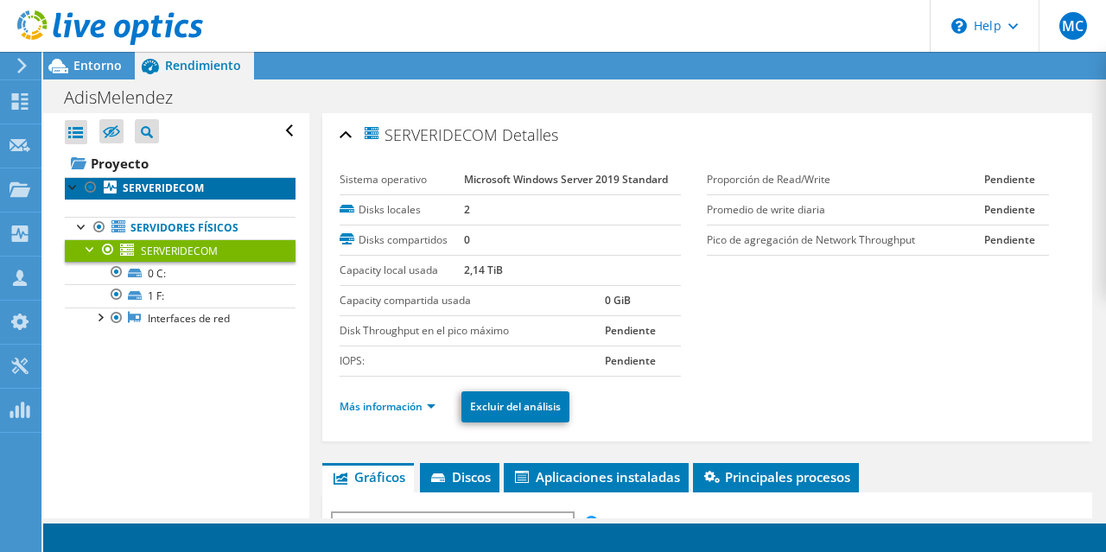
click at [181, 194] on link "SERVERIDECOM" at bounding box center [180, 188] width 231 height 22
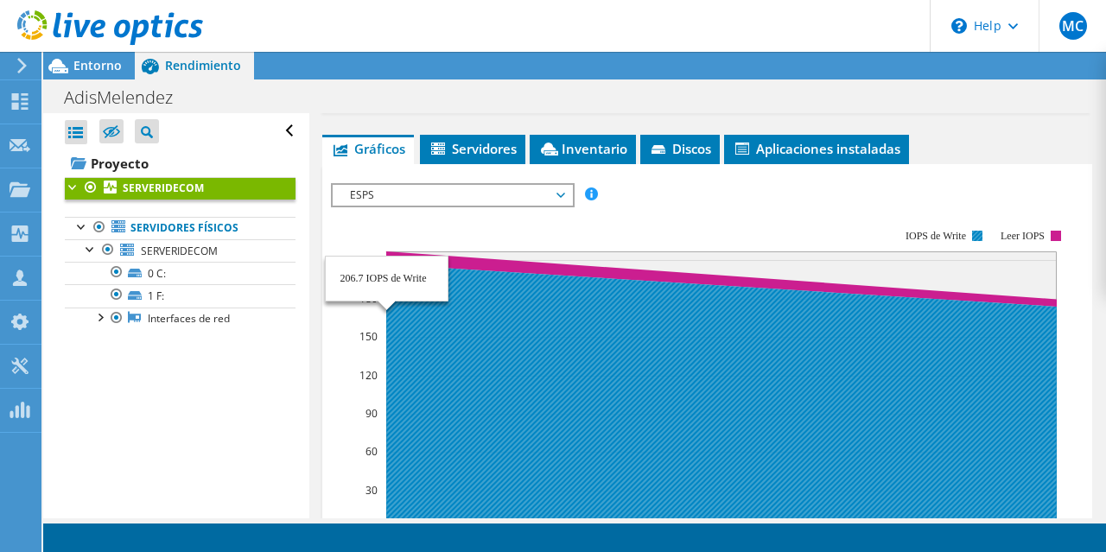
scroll to position [415, 0]
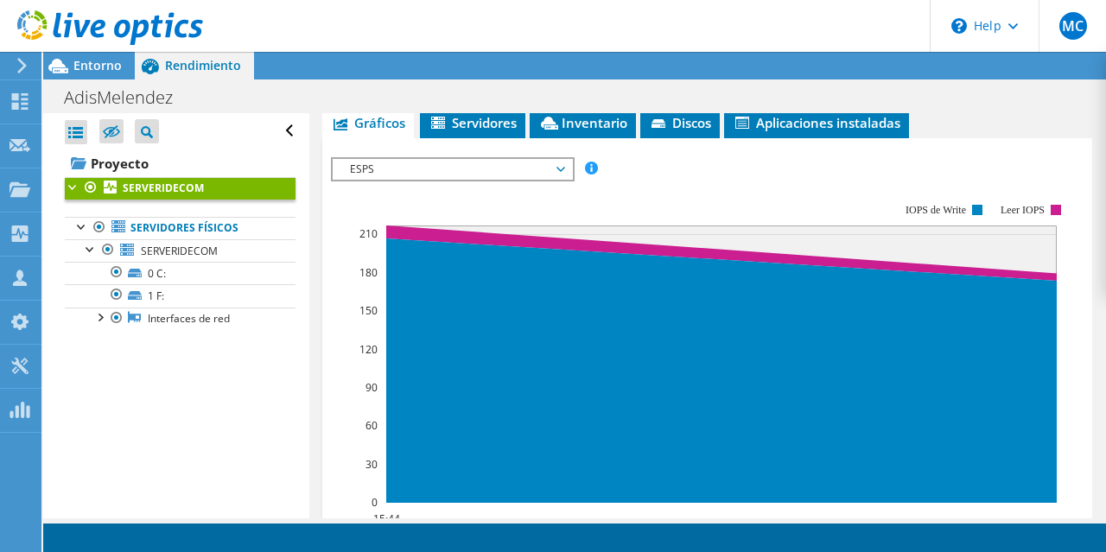
click at [464, 159] on span "ESPS" at bounding box center [452, 169] width 222 height 21
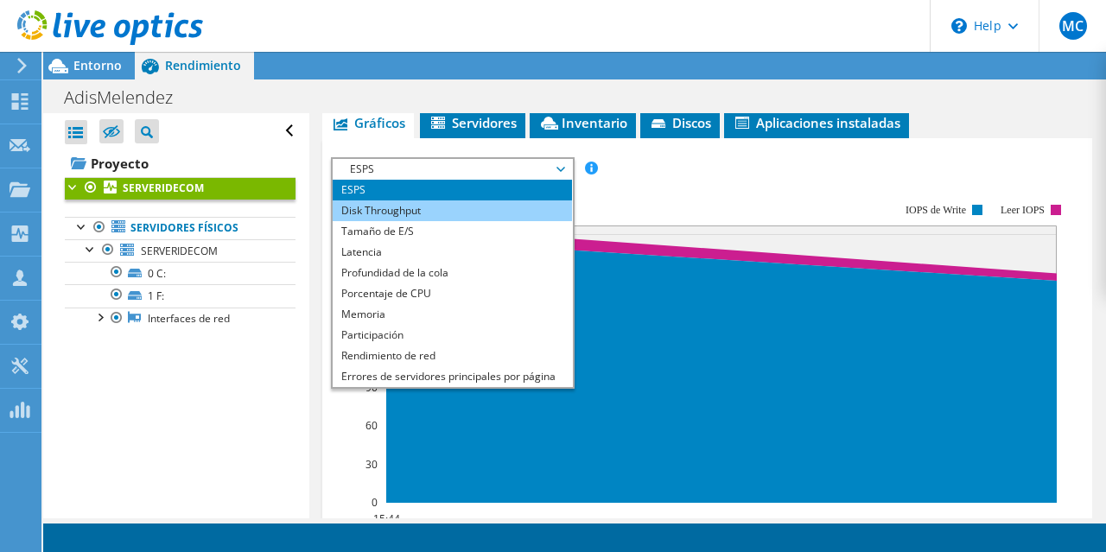
click at [395, 210] on li "Disk Throughput" at bounding box center [452, 211] width 239 height 21
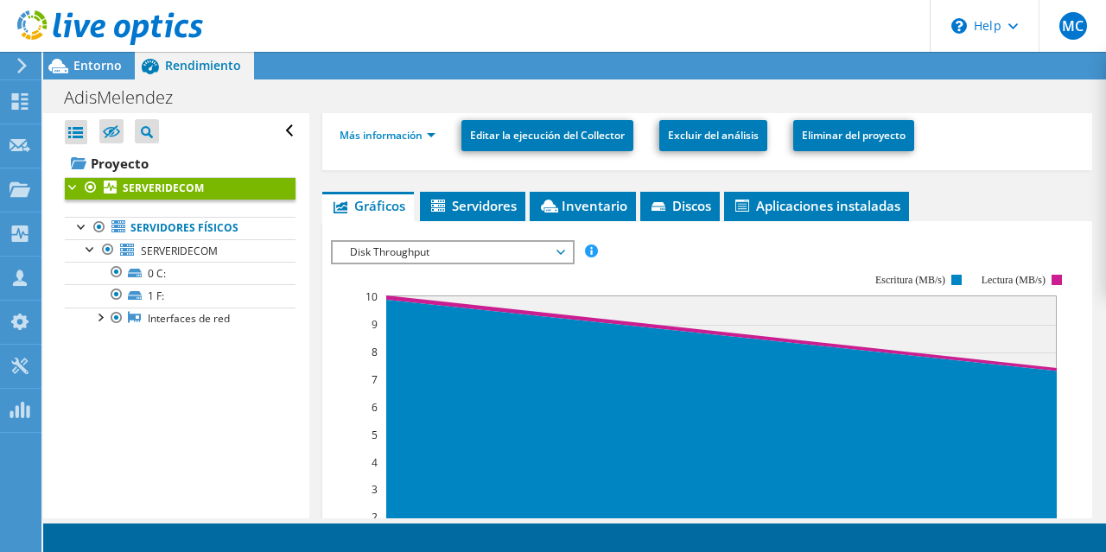
scroll to position [249, 0]
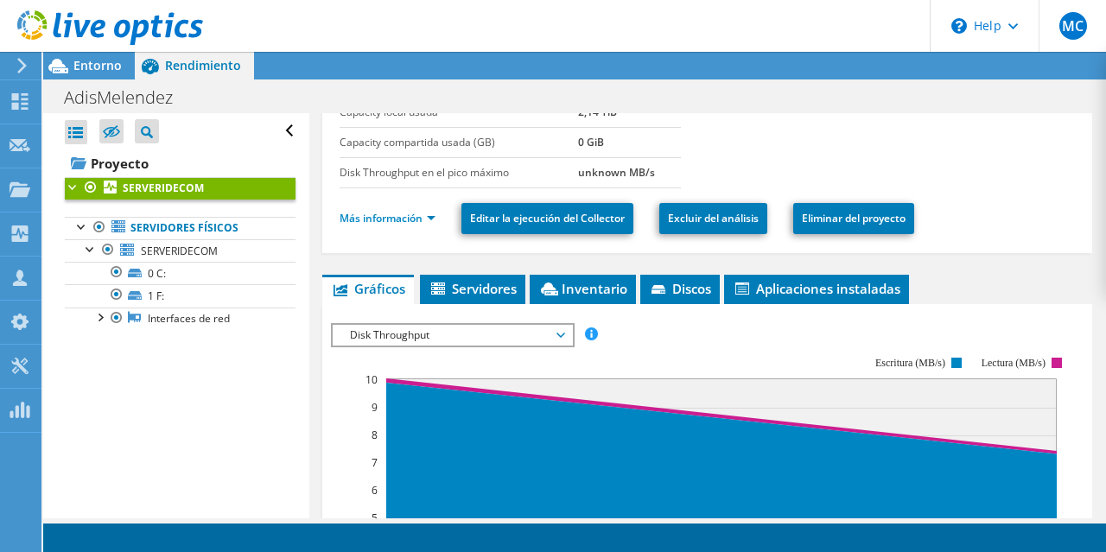
click at [427, 336] on span "Disk Throughput" at bounding box center [452, 335] width 222 height 21
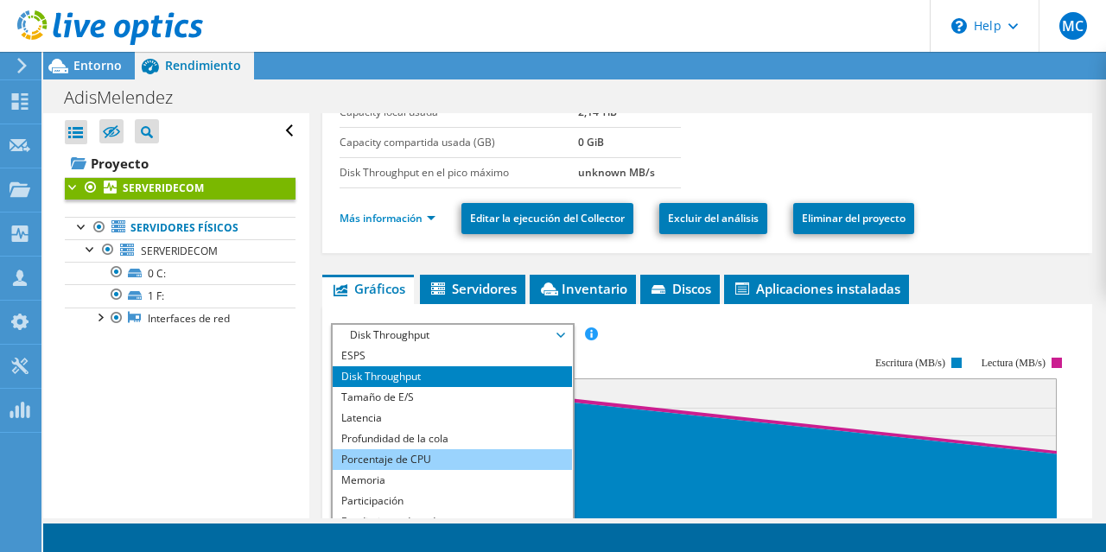
click at [408, 452] on li "Porcentaje de CPU" at bounding box center [452, 459] width 239 height 21
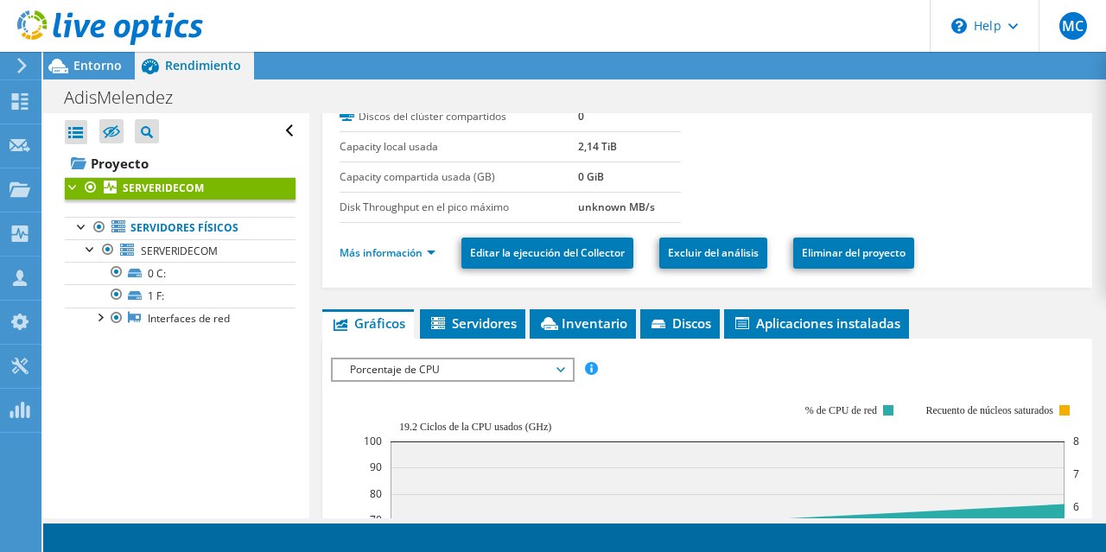
scroll to position [190, 0]
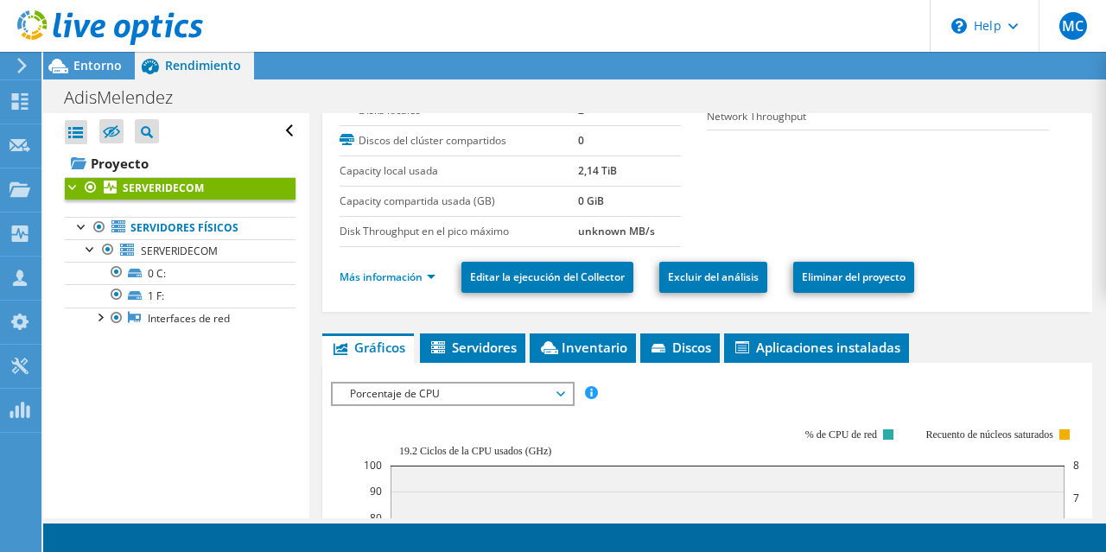
click at [451, 390] on span "Porcentaje de CPU" at bounding box center [452, 394] width 222 height 21
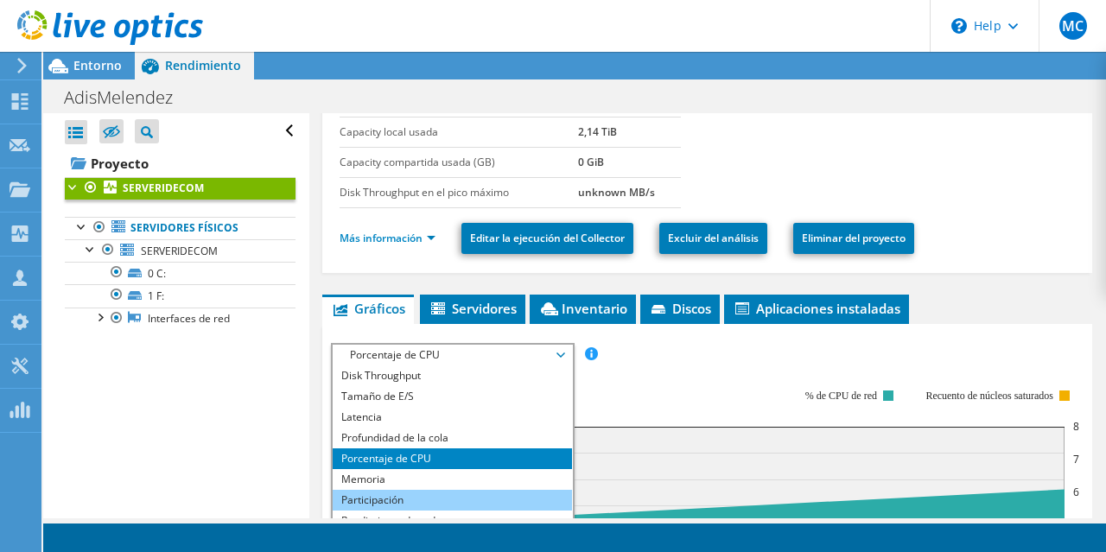
scroll to position [273, 0]
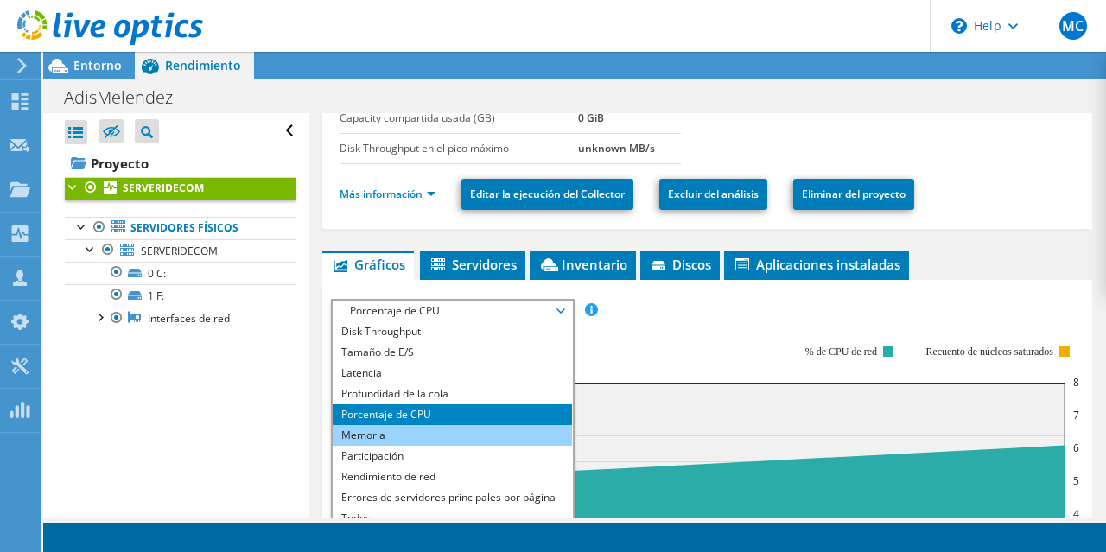
click at [366, 430] on li "Memoria" at bounding box center [452, 435] width 239 height 21
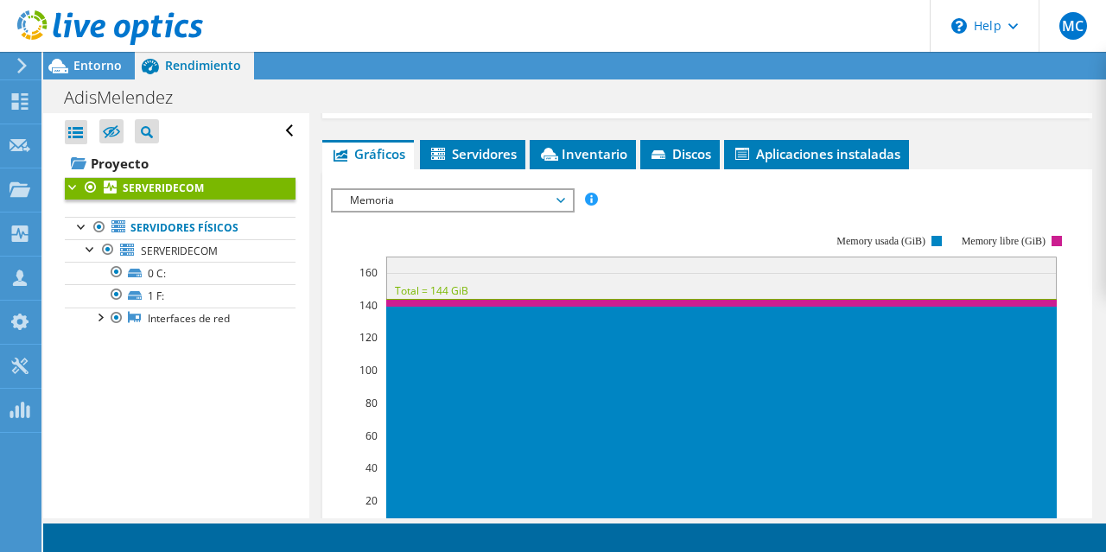
scroll to position [356, 0]
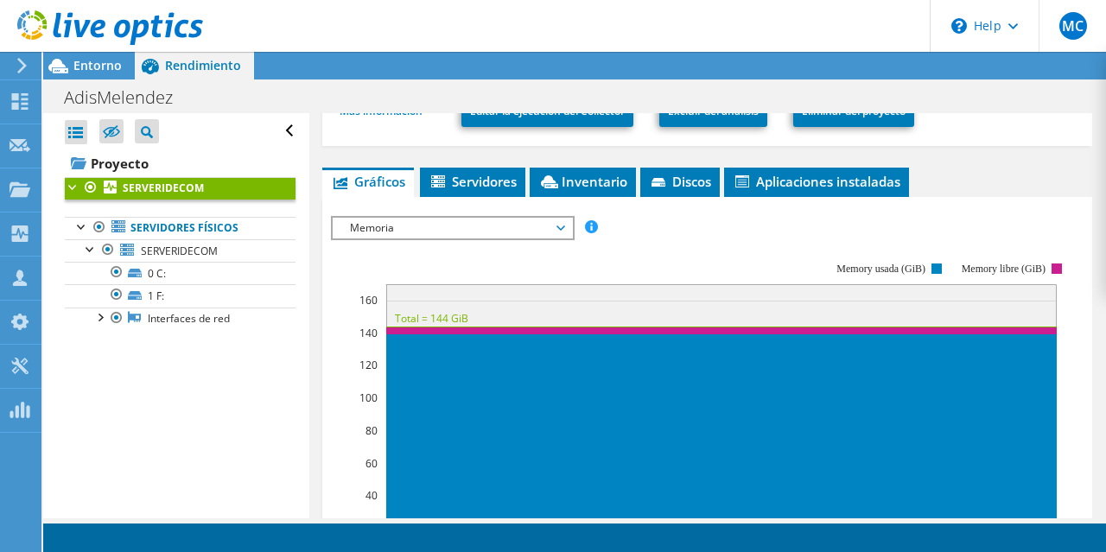
click at [366, 227] on span "Memoria" at bounding box center [452, 228] width 222 height 21
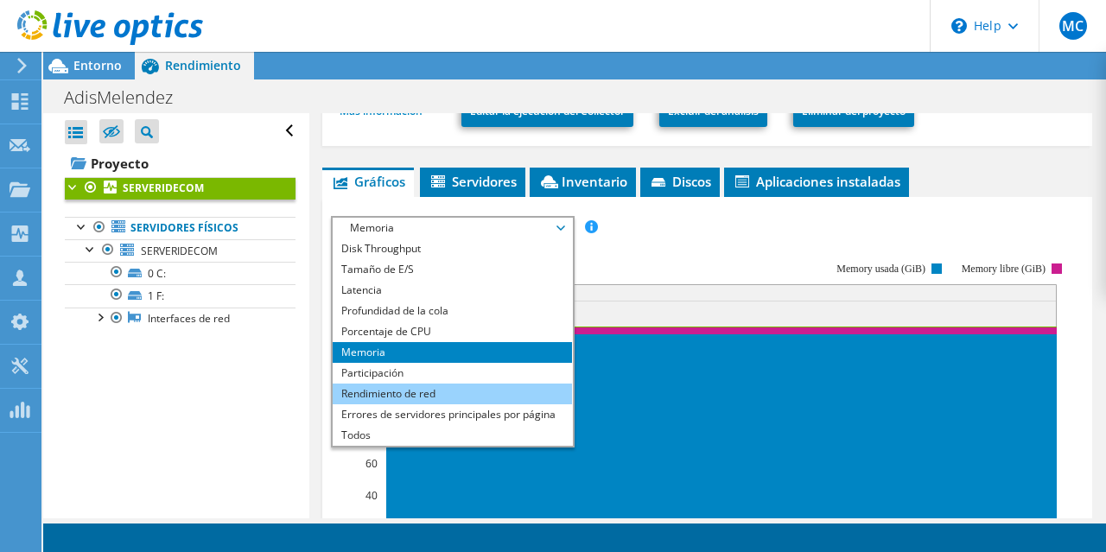
click at [375, 385] on li "Rendimiento de red" at bounding box center [452, 394] width 239 height 21
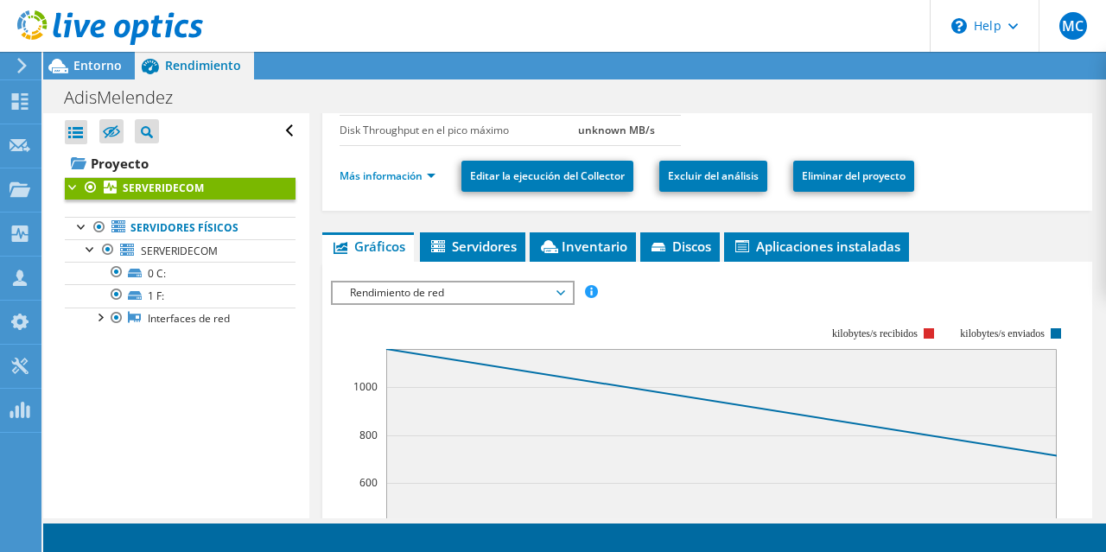
scroll to position [273, 0]
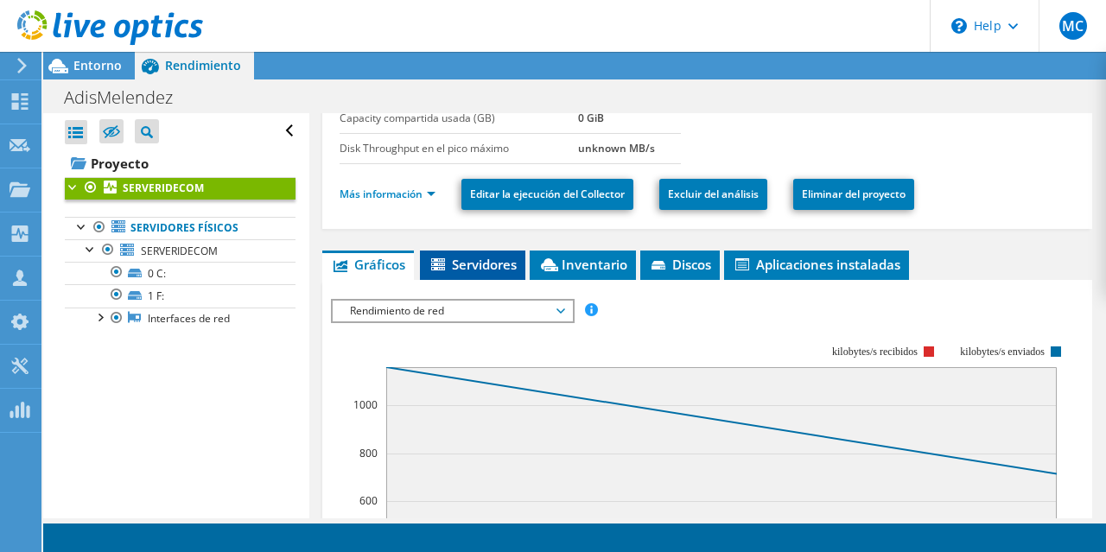
click at [485, 256] on span "Servidores" at bounding box center [473, 264] width 88 height 17
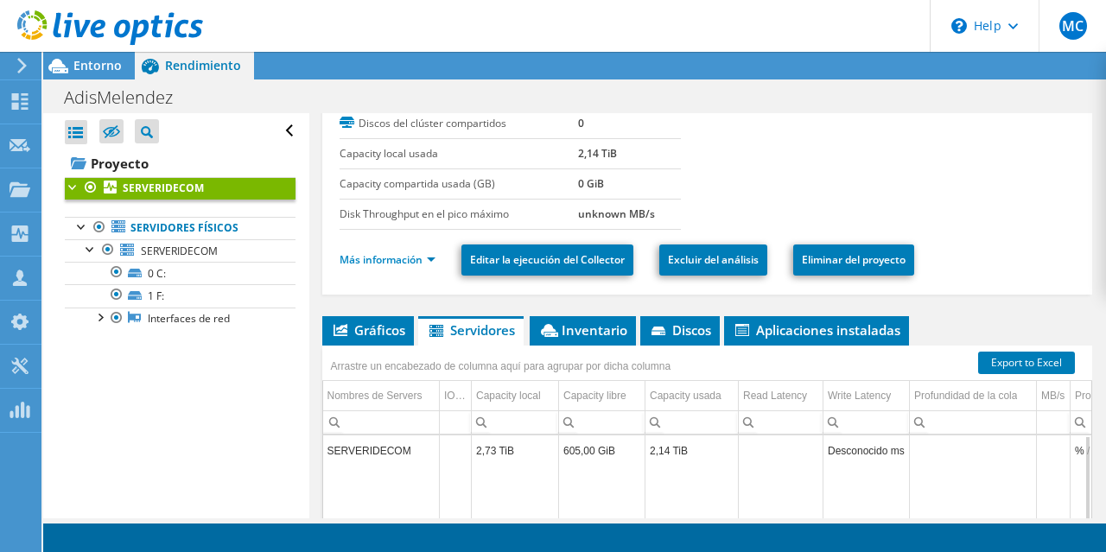
scroll to position [190, 0]
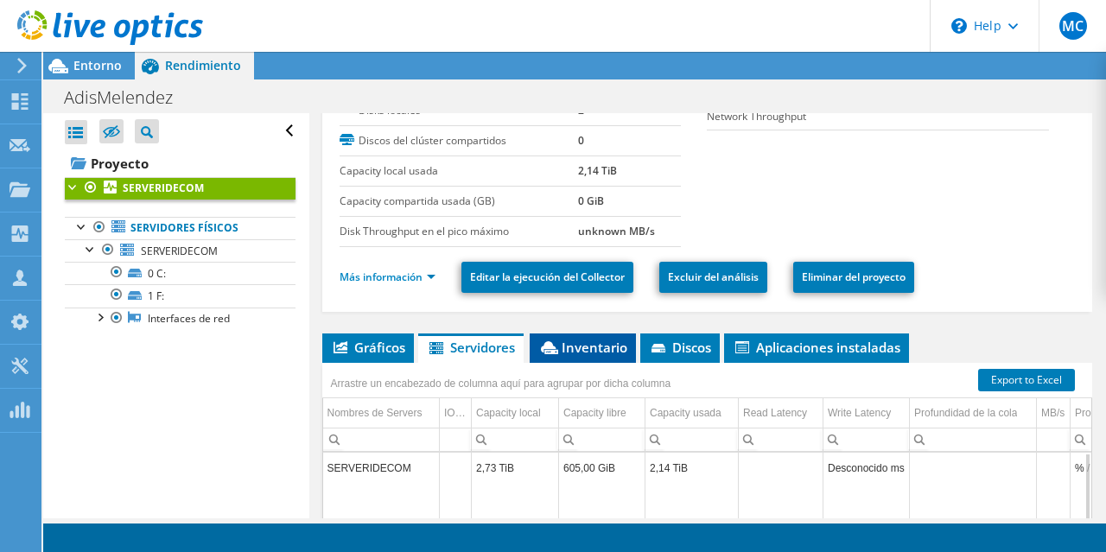
click at [587, 346] on span "Inventario" at bounding box center [582, 347] width 89 height 17
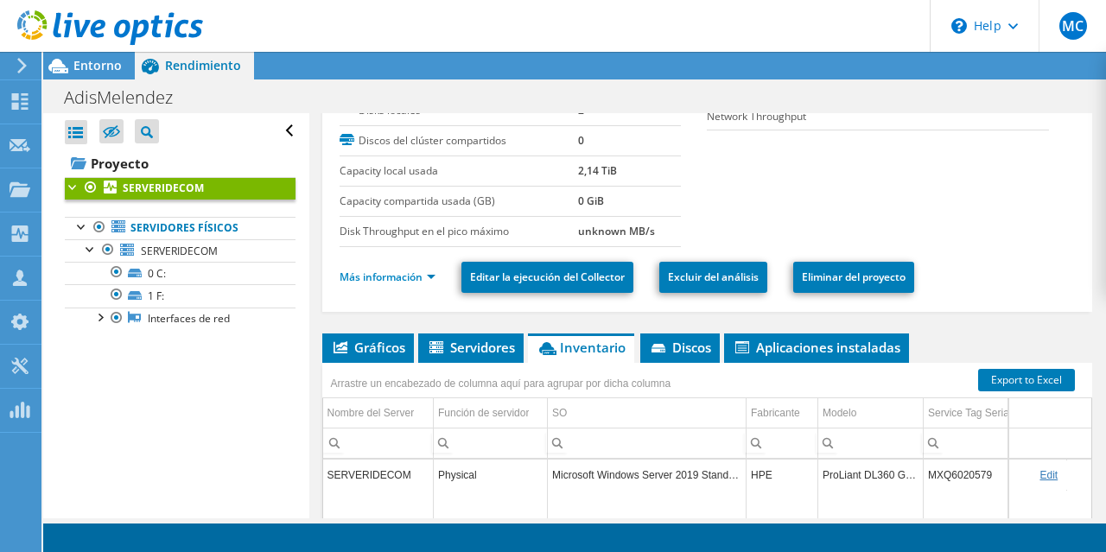
scroll to position [273, 0]
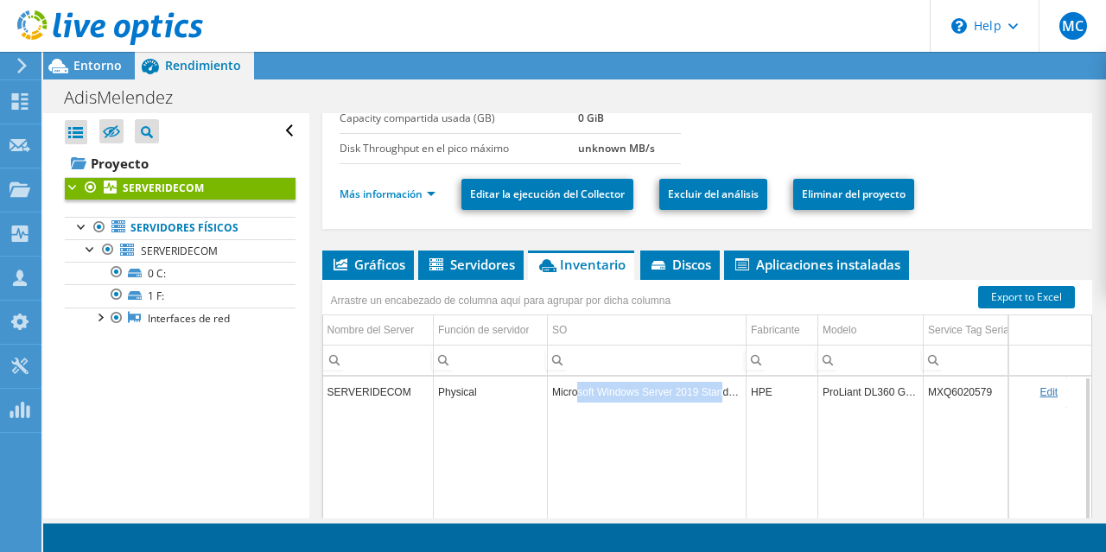
drag, startPoint x: 578, startPoint y: 387, endPoint x: 718, endPoint y: 390, distance: 140.0
click at [718, 390] on td "Microsoft Windows Server 2019 Standard" at bounding box center [647, 392] width 199 height 30
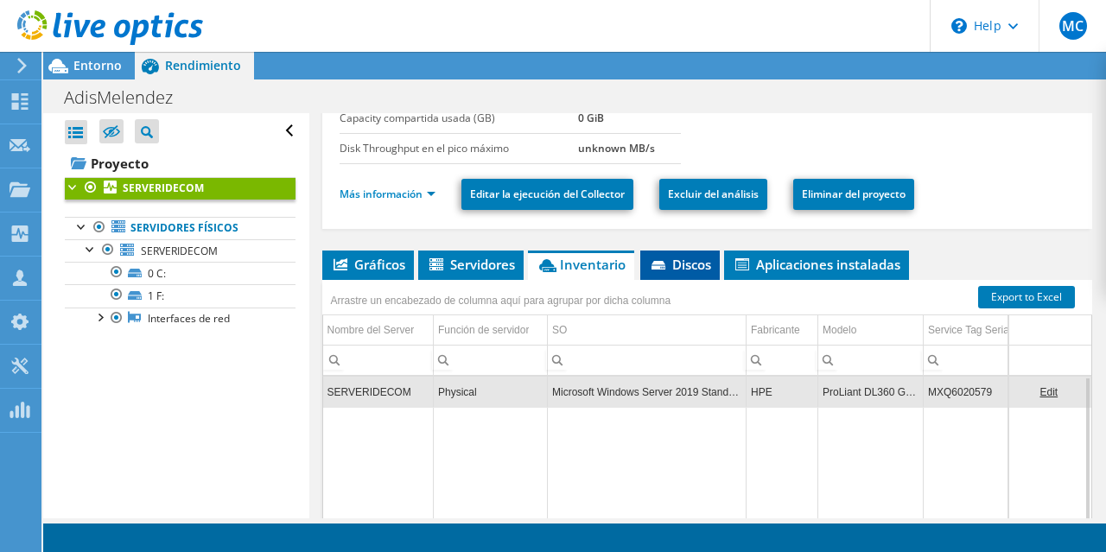
click at [707, 258] on span "Discos" at bounding box center [680, 264] width 62 height 17
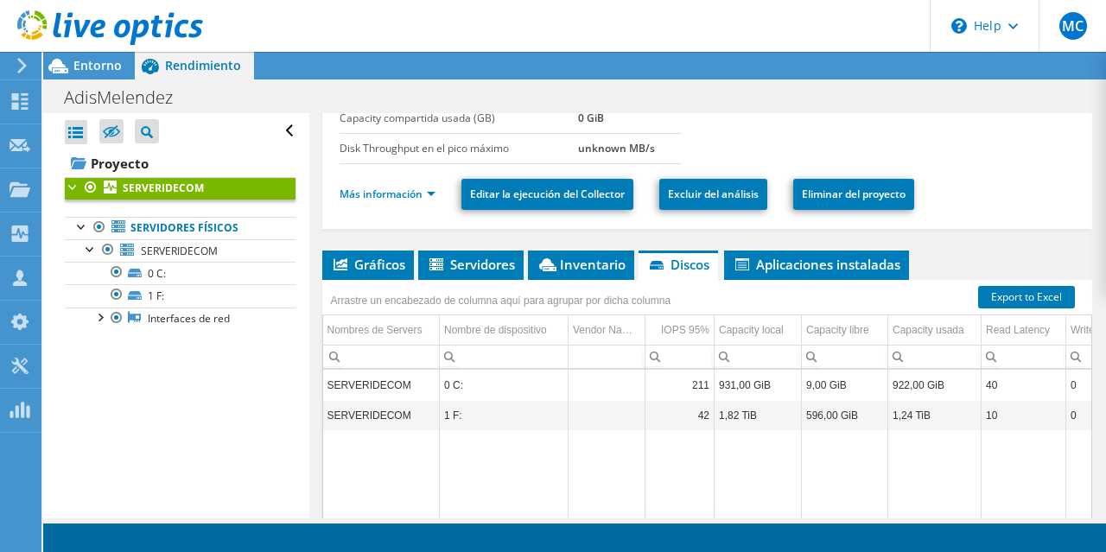
scroll to position [356, 0]
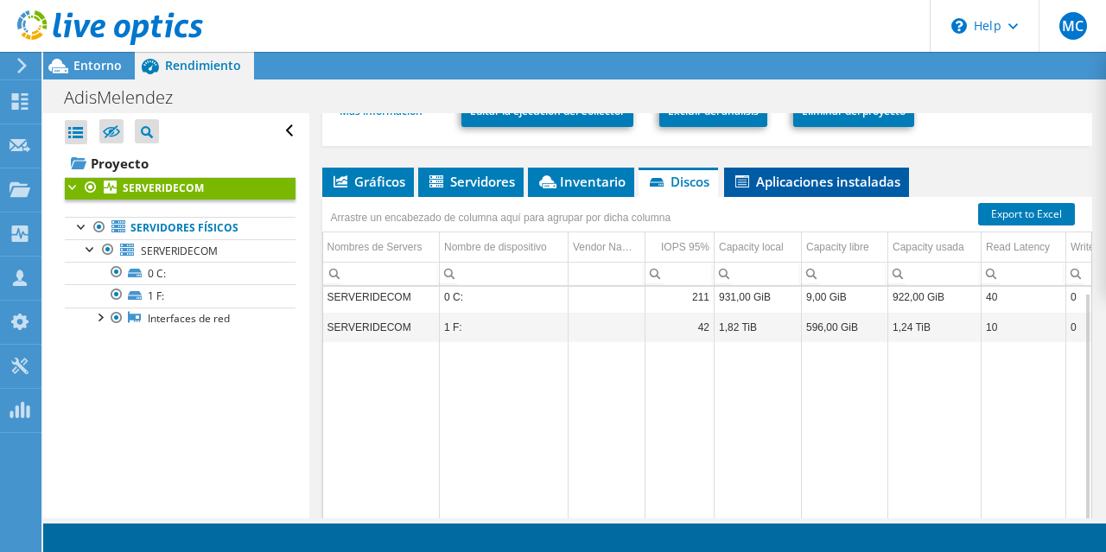
click at [817, 177] on span "Aplicaciones instaladas" at bounding box center [817, 181] width 168 height 17
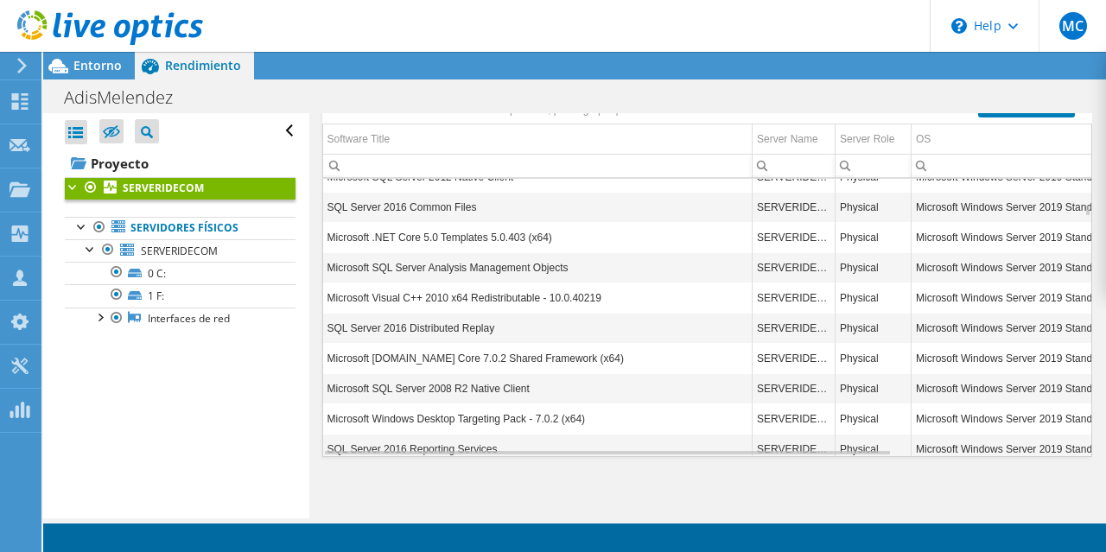
scroll to position [726, 0]
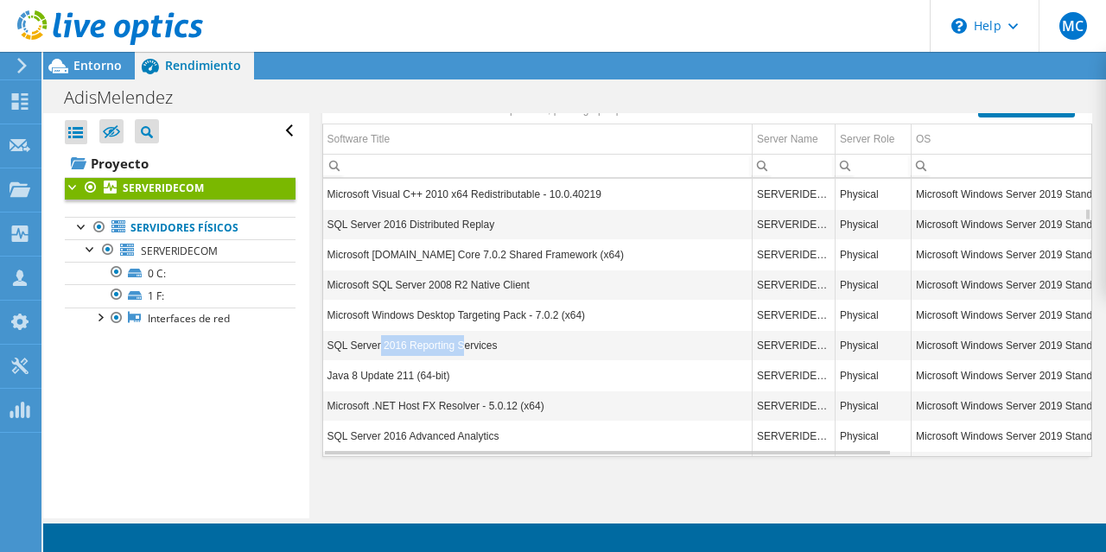
drag, startPoint x: 376, startPoint y: 343, endPoint x: 457, endPoint y: 336, distance: 81.5
click at [457, 336] on td "SQL Server 2016 Reporting Services" at bounding box center [538, 345] width 430 height 30
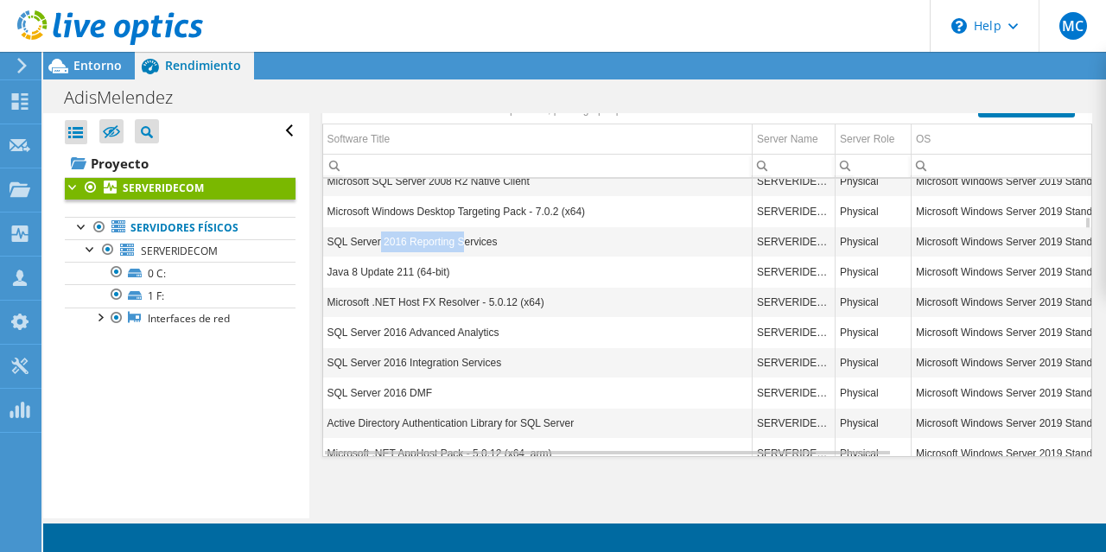
scroll to position [933, 0]
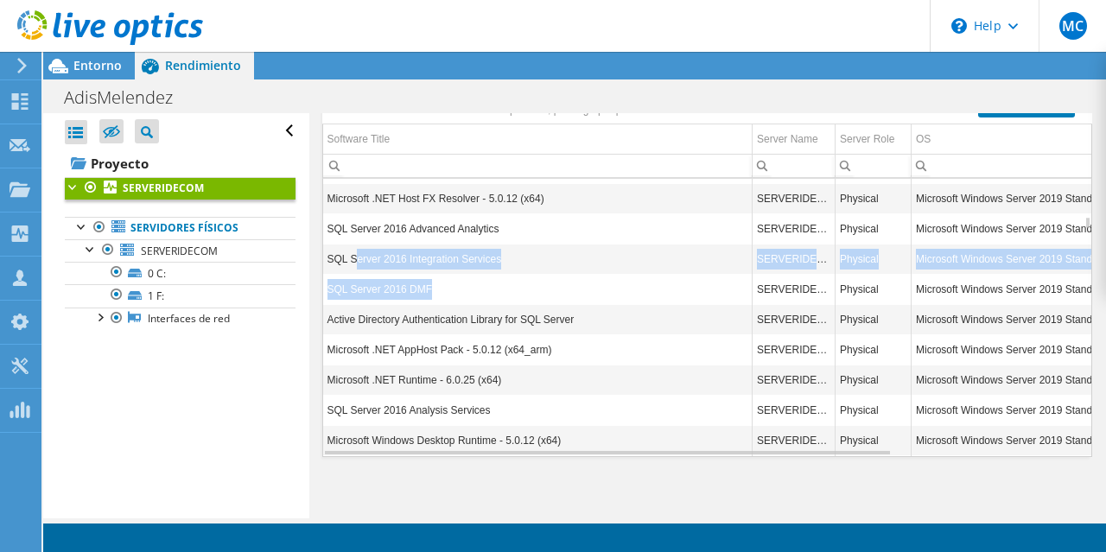
drag, startPoint x: 355, startPoint y: 244, endPoint x: 522, endPoint y: 274, distance: 169.5
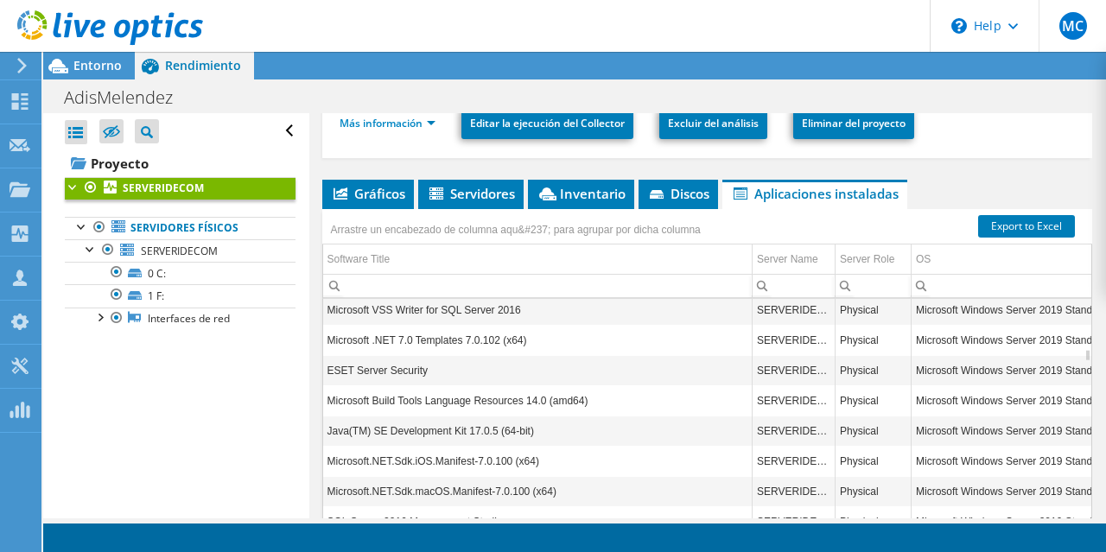
scroll to position [0, 0]
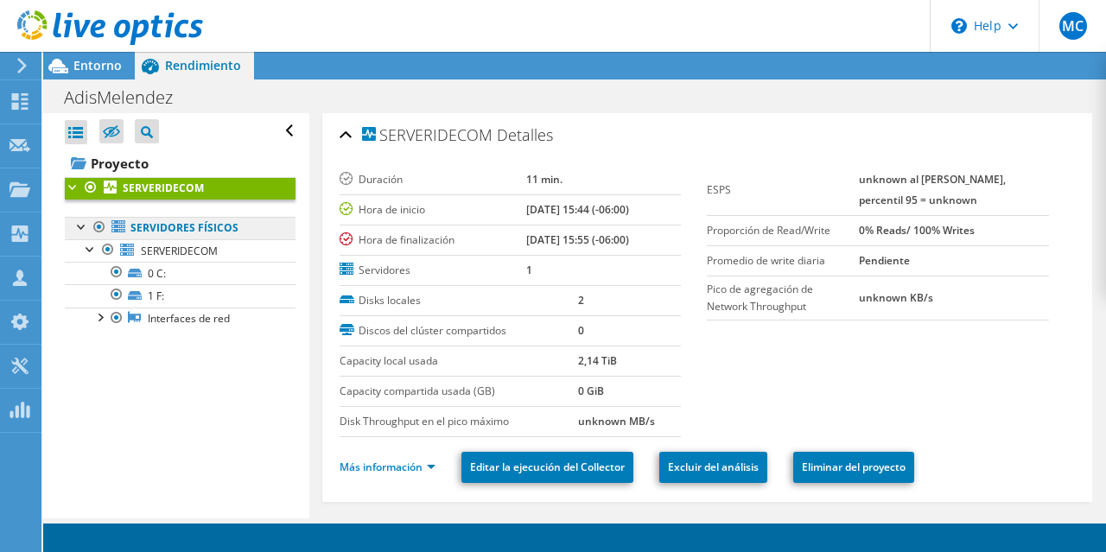
click at [146, 226] on link "Servidores físicos" at bounding box center [180, 228] width 231 height 22
click at [162, 227] on link "Servidores físicos" at bounding box center [180, 228] width 231 height 22
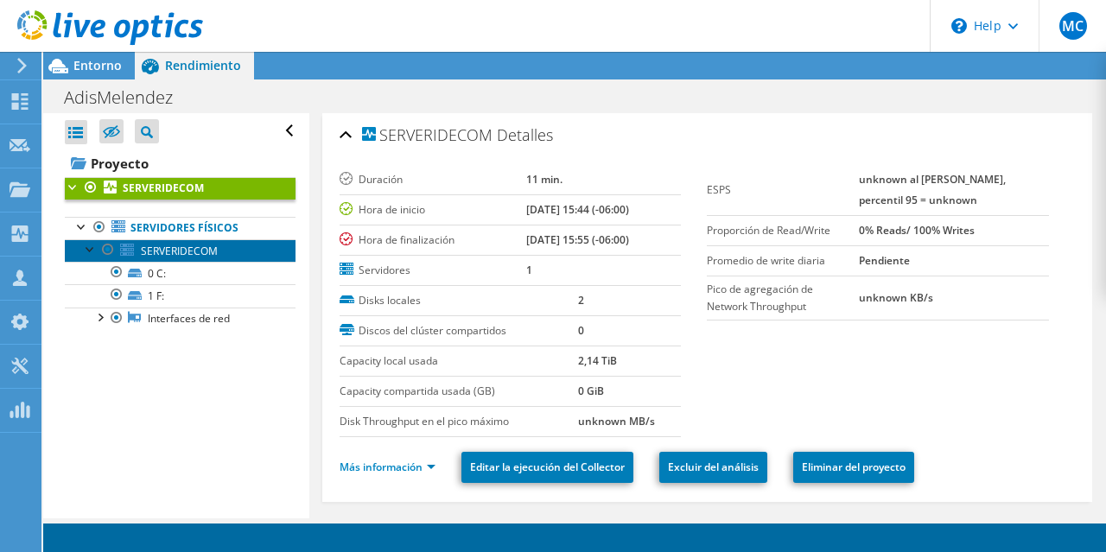
click at [139, 242] on link "SERVERIDECOM" at bounding box center [180, 250] width 231 height 22
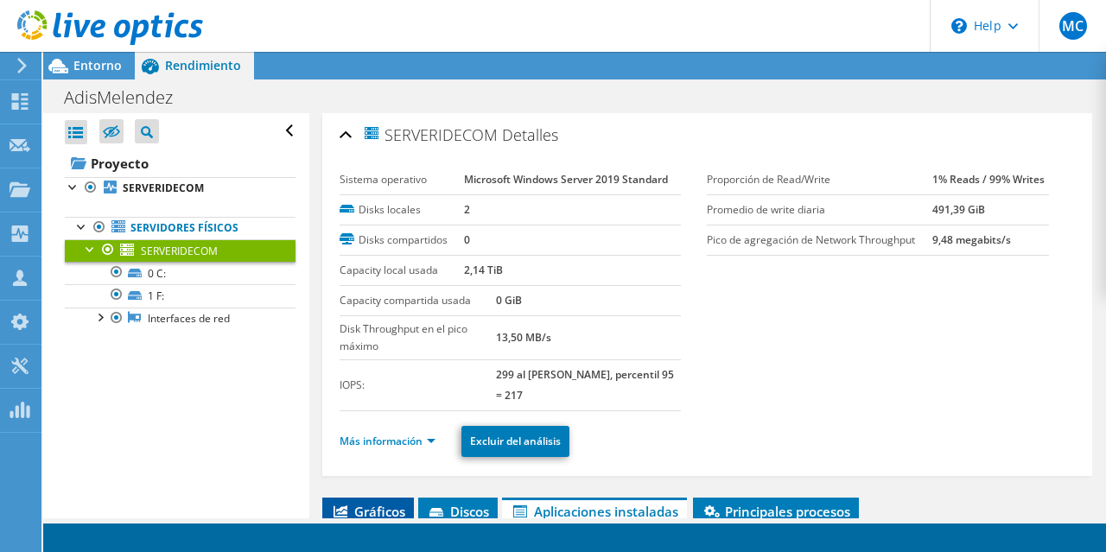
click at [366, 504] on span "Gráficos" at bounding box center [368, 511] width 74 height 17
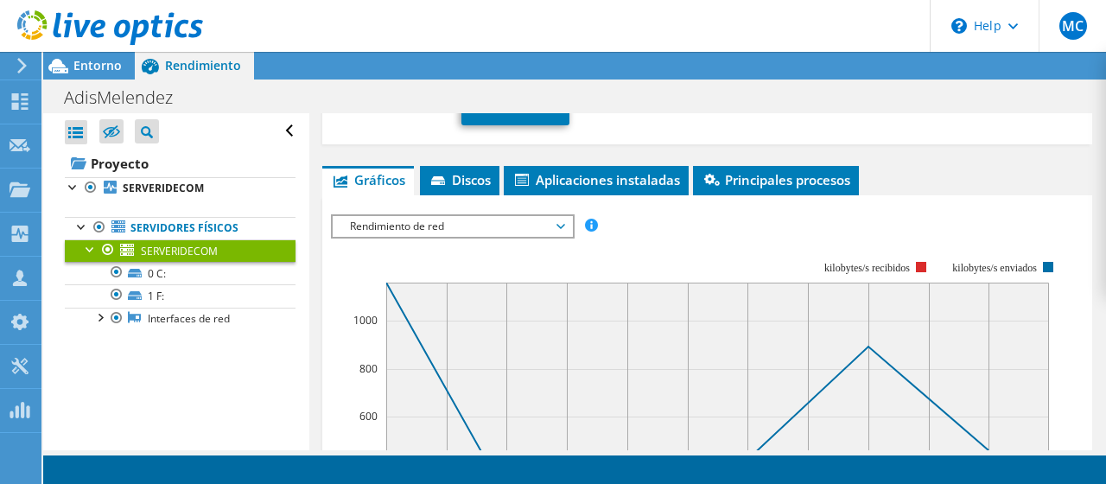
scroll to position [366, 0]
